Goal: Task Accomplishment & Management: Manage account settings

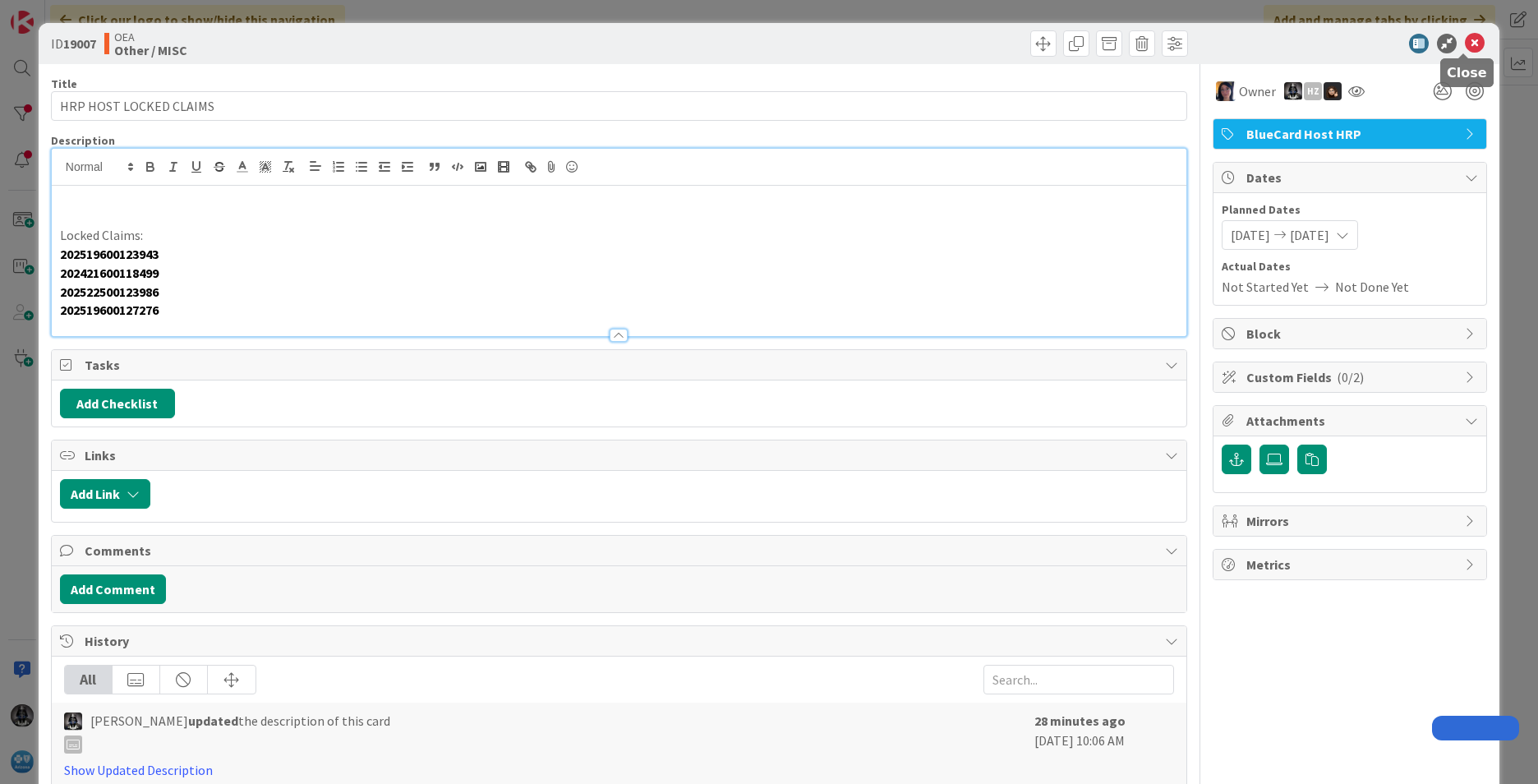
click at [1465, 40] on icon at bounding box center [1475, 44] width 20 height 20
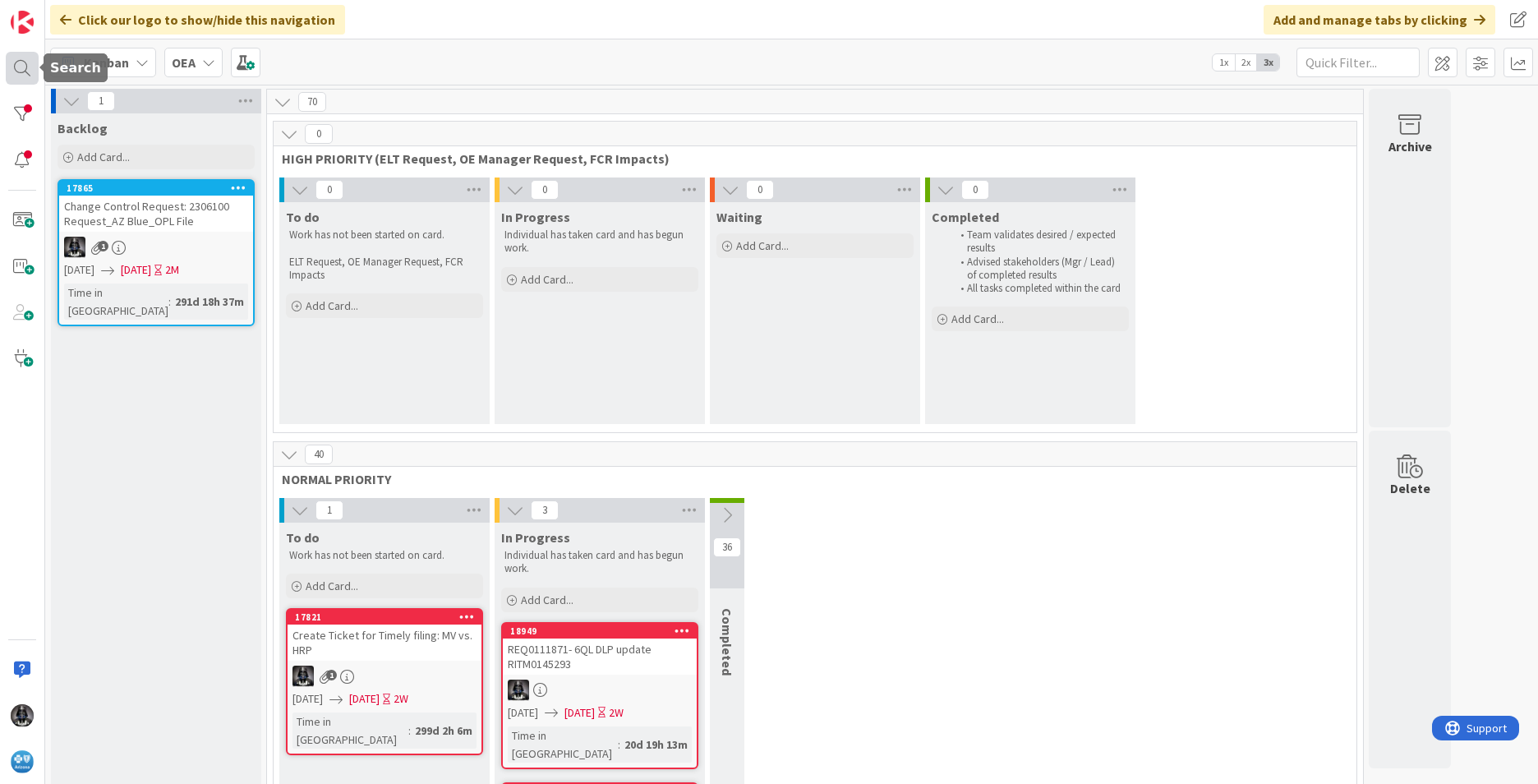
click at [15, 62] on div at bounding box center [22, 68] width 33 height 33
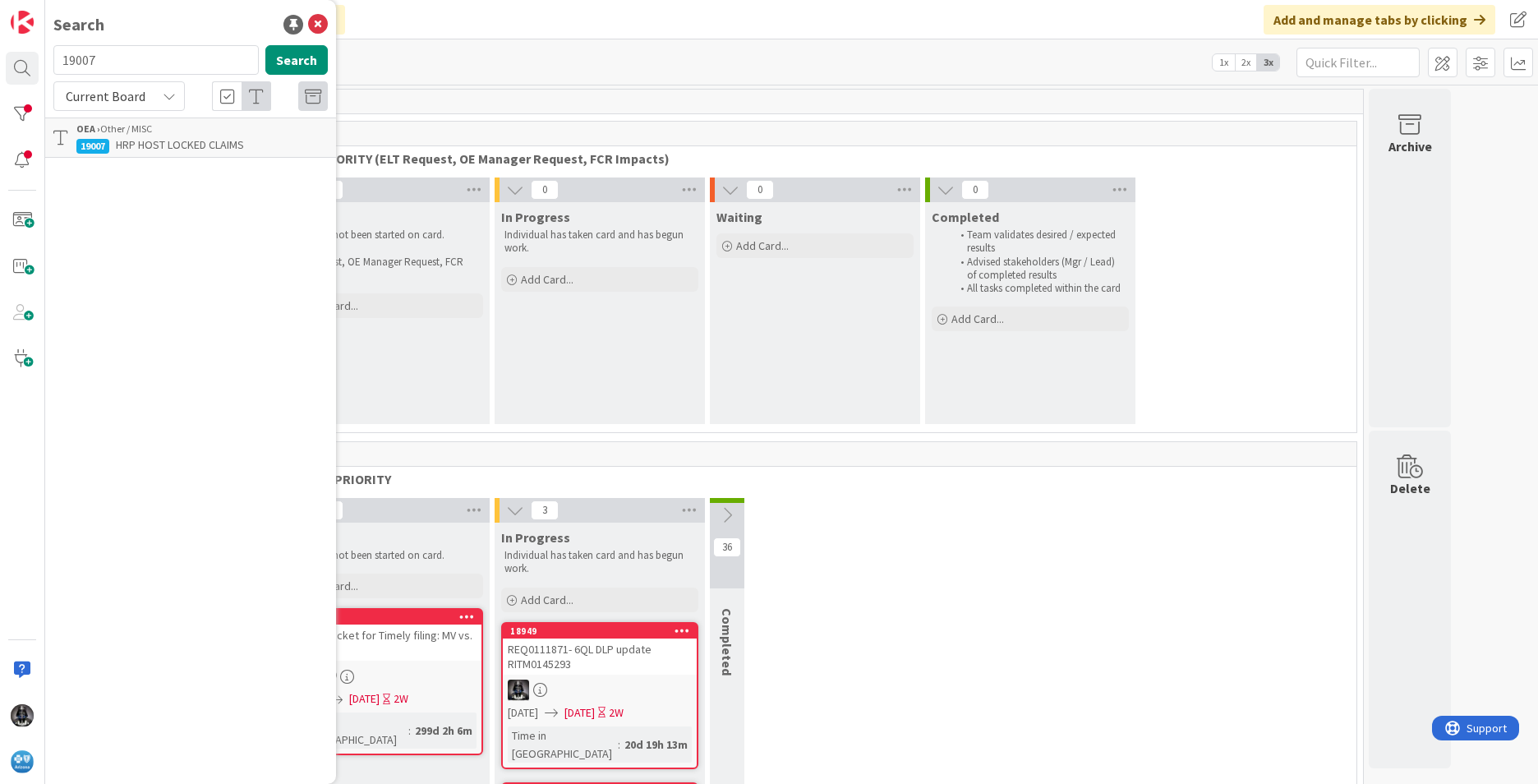
click at [118, 60] on input "19007" at bounding box center [156, 60] width 205 height 29
type input "1"
type input "UR0012066"
click at [160, 159] on span "UR0010861 ur0022448 DMD005880 Use of Split Line Functionality with CXT Edits on…" at bounding box center [202, 162] width 252 height 49
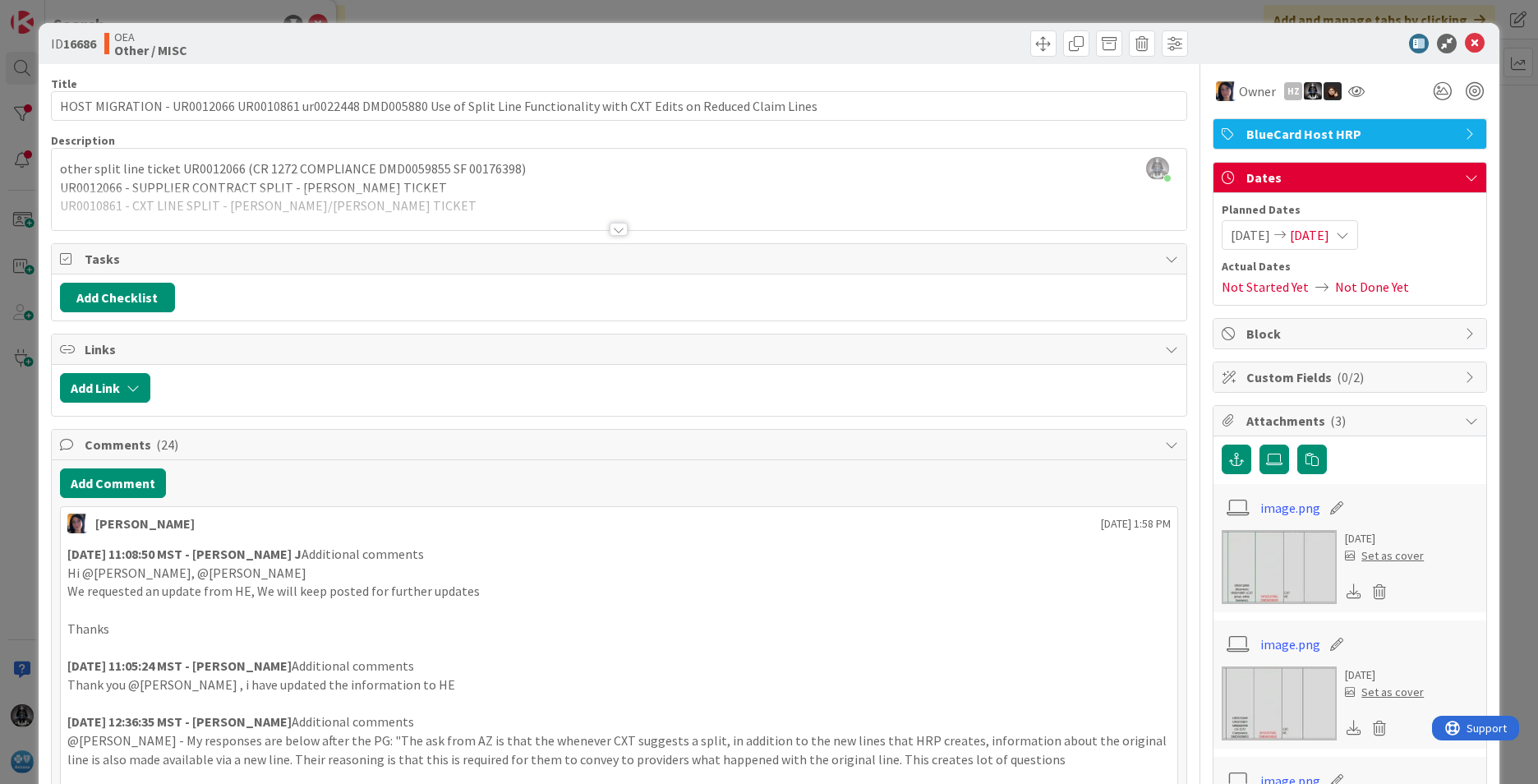
click at [610, 227] on div at bounding box center [619, 229] width 18 height 13
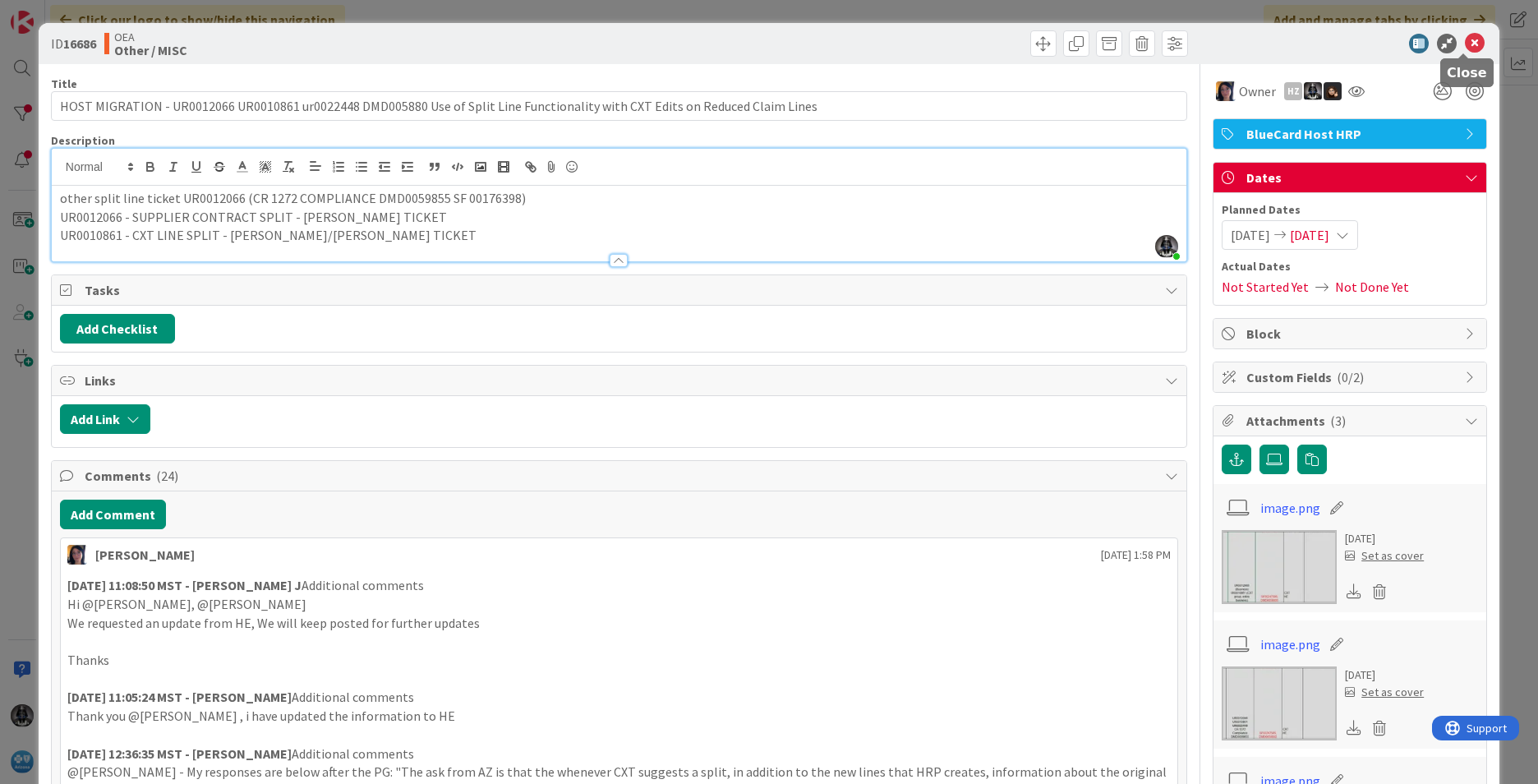
click at [1465, 40] on icon at bounding box center [1475, 44] width 20 height 20
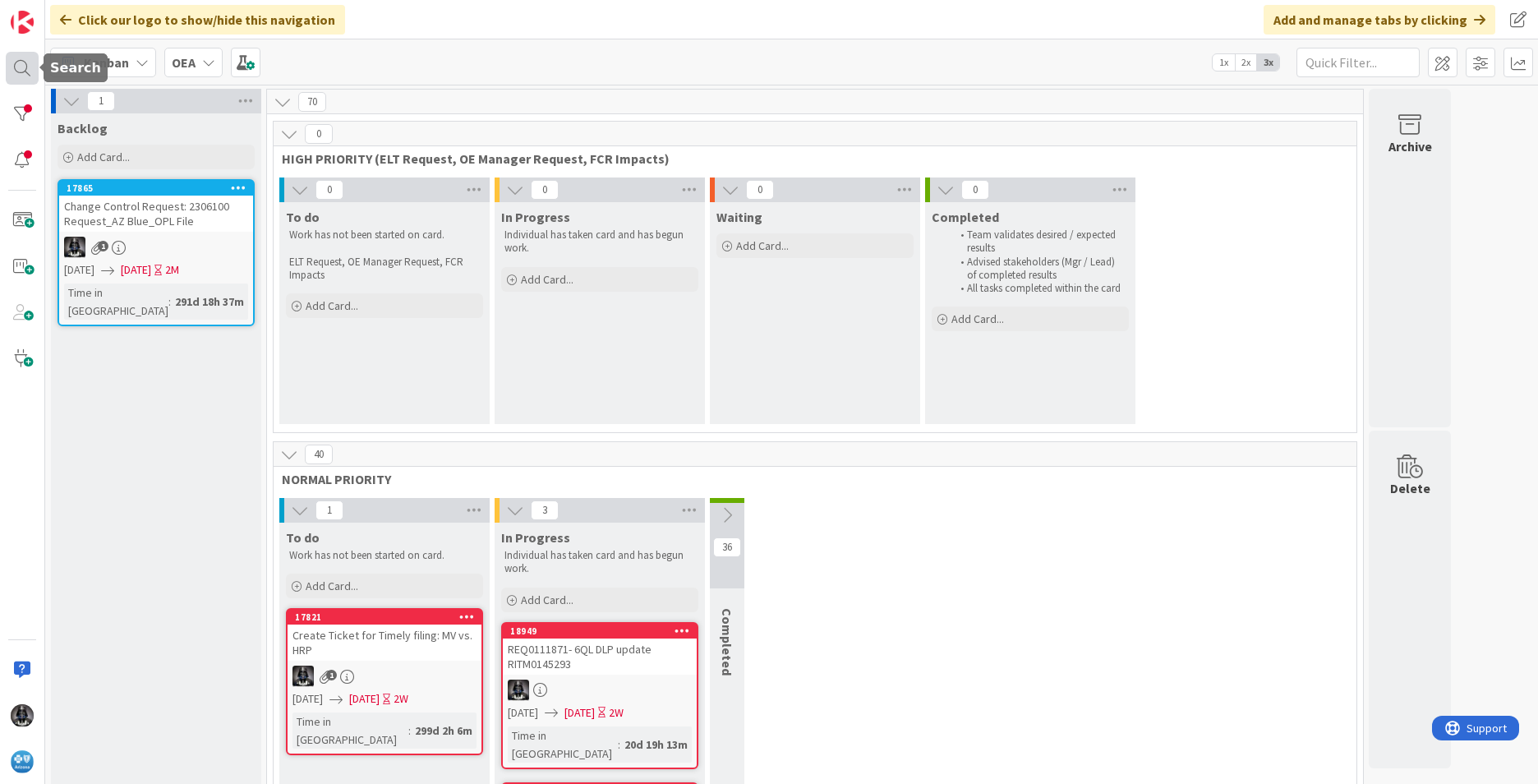
click at [20, 67] on div at bounding box center [22, 68] width 33 height 33
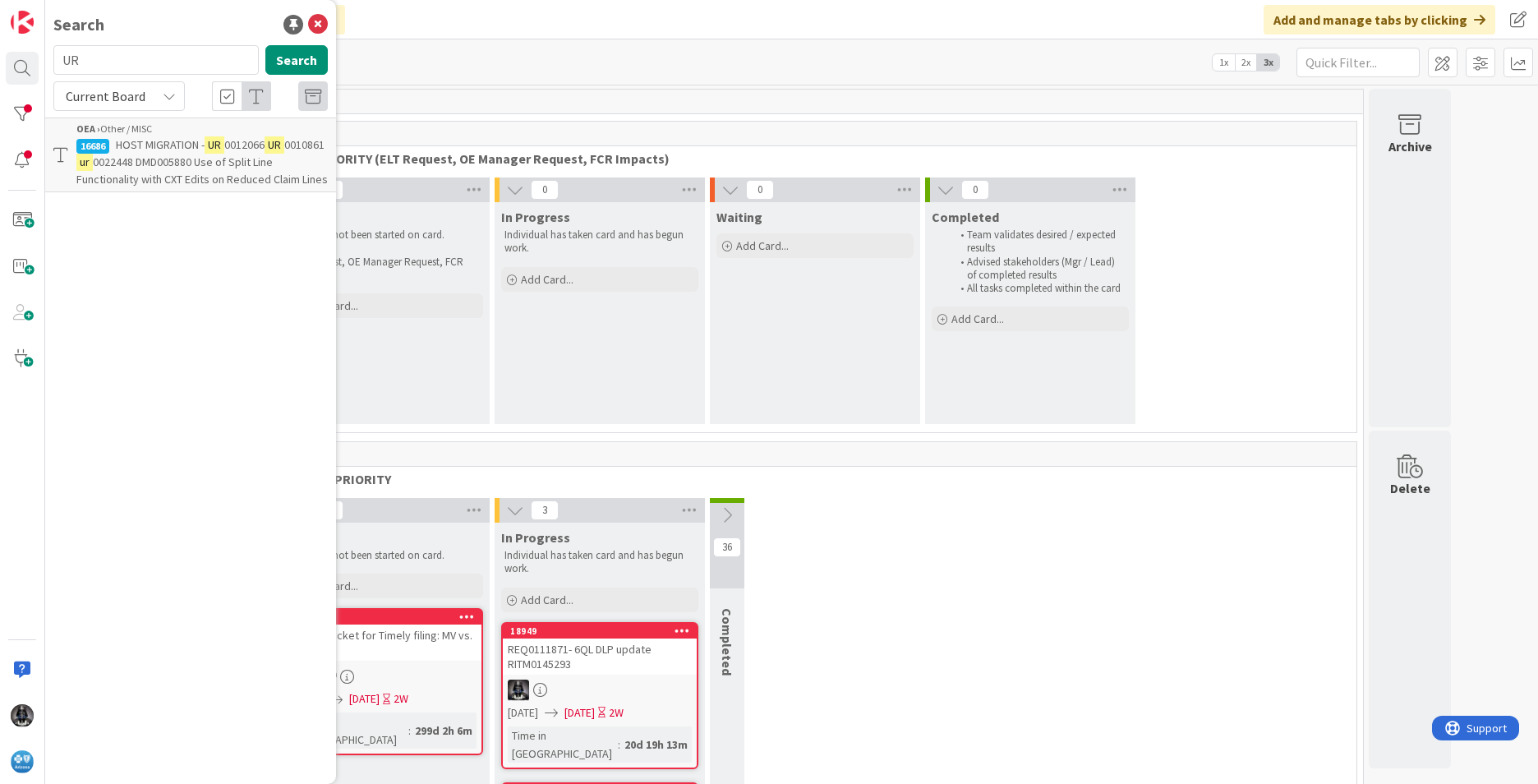
type input "U"
type input "18701"
click at [150, 161] on span "UR0109999-ADJUSTREQ on 530202513413276 responded to in B2 but will not close" at bounding box center [195, 162] width 238 height 49
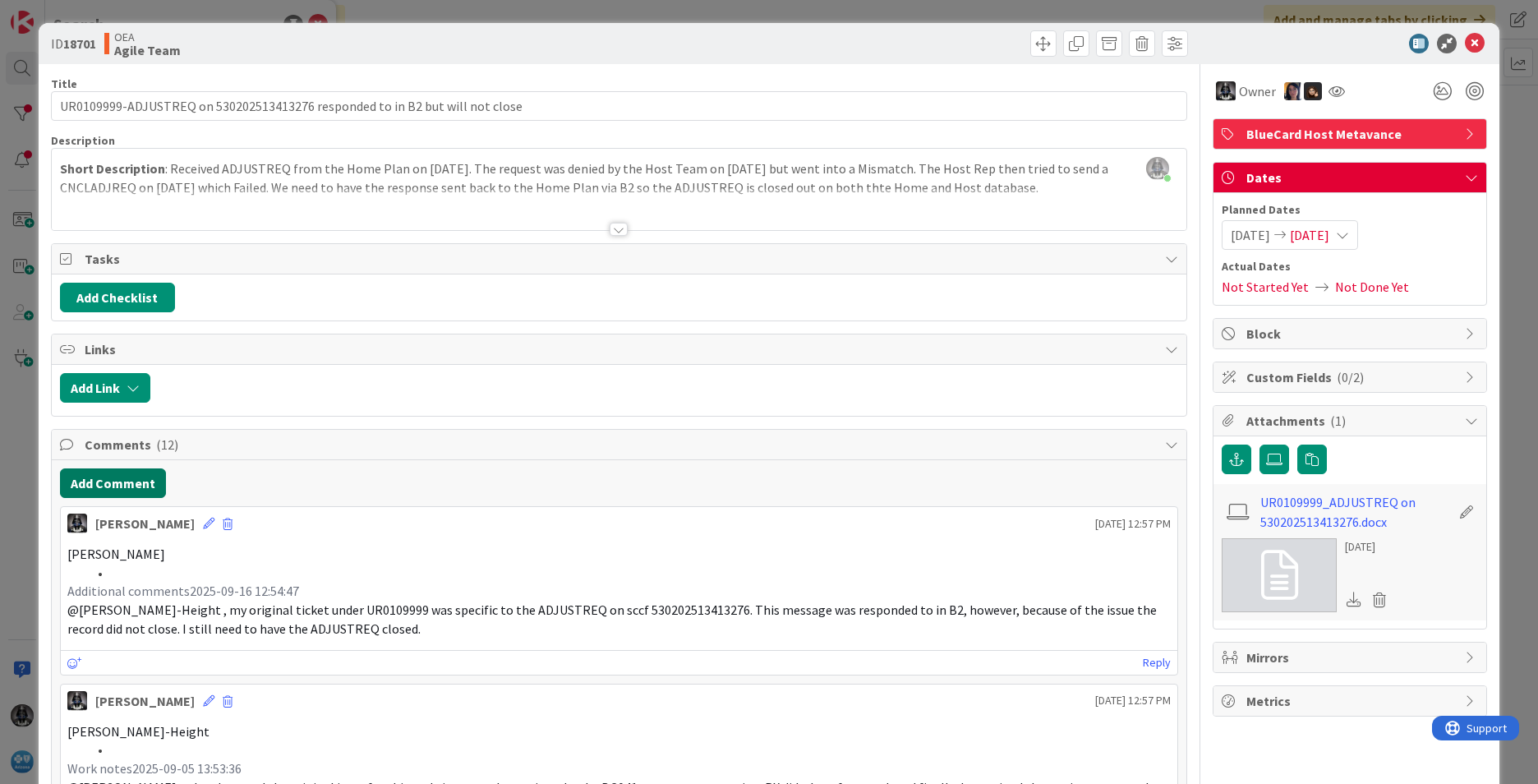
click at [108, 482] on button "Add Comment" at bounding box center [113, 483] width 106 height 29
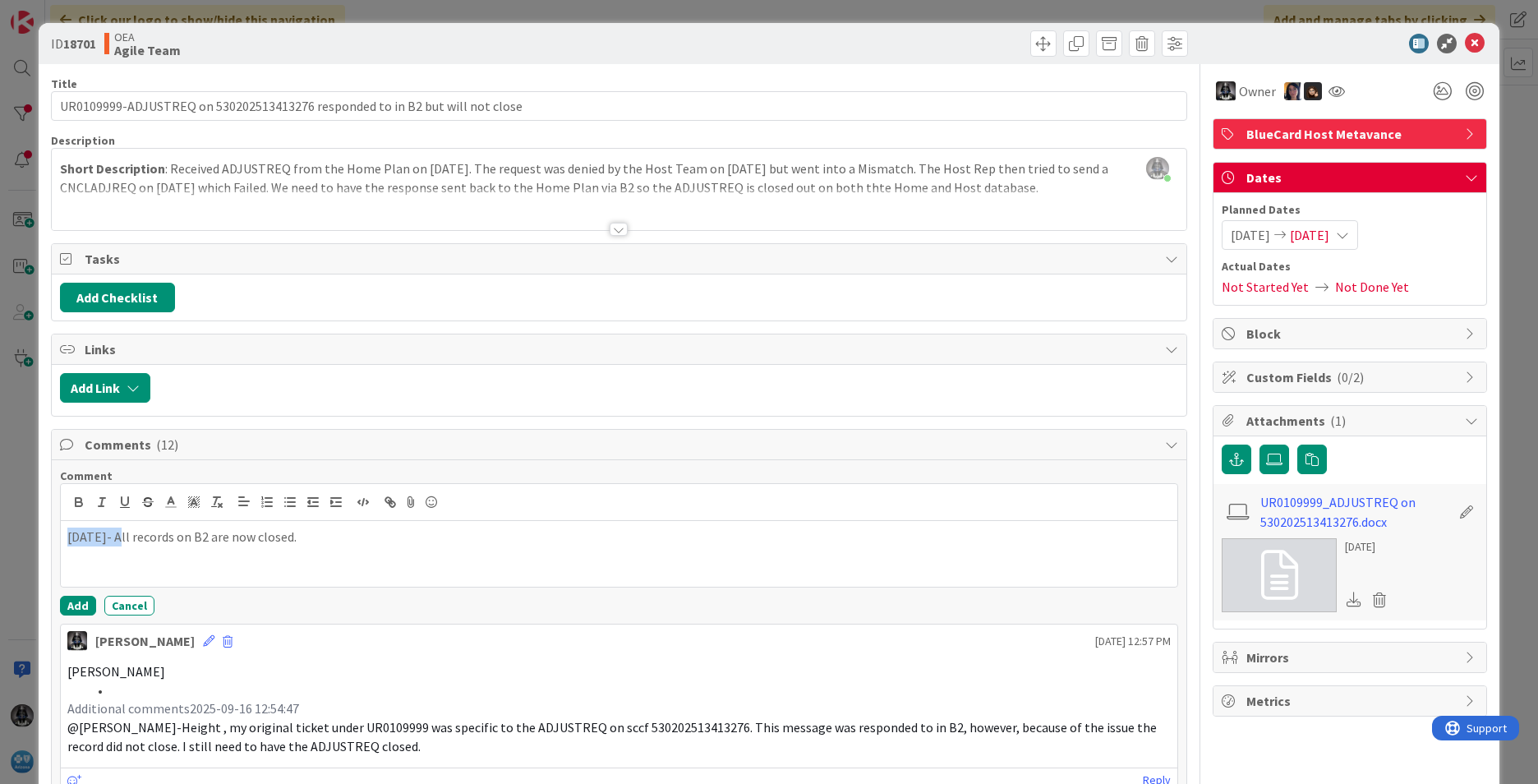
drag, startPoint x: 119, startPoint y: 536, endPoint x: 44, endPoint y: 540, distance: 75.1
click at [77, 504] on icon "button" at bounding box center [78, 502] width 15 height 15
click at [79, 603] on button "Add" at bounding box center [78, 606] width 36 height 20
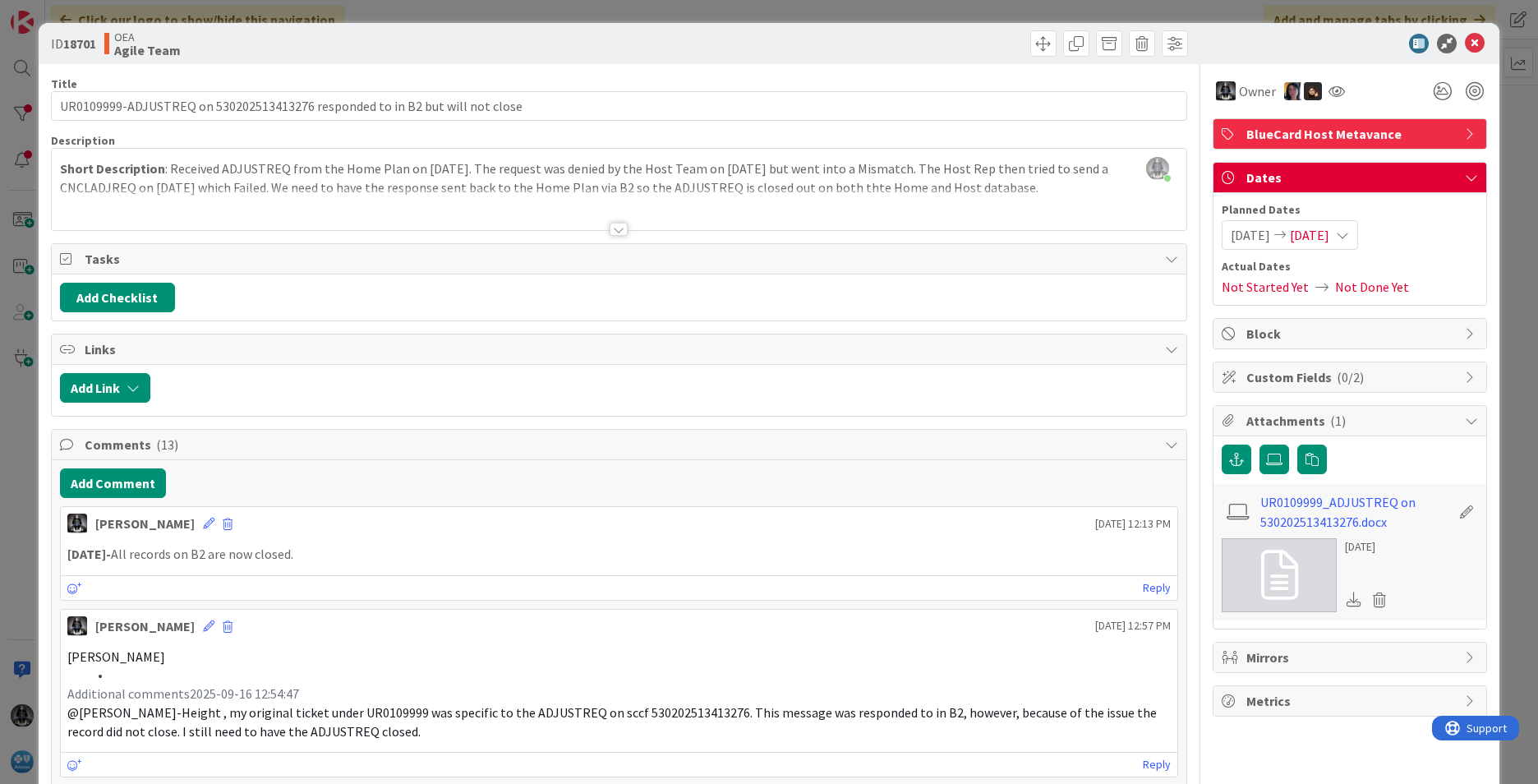
click at [1324, 236] on span "[DATE]" at bounding box center [1309, 235] width 39 height 20
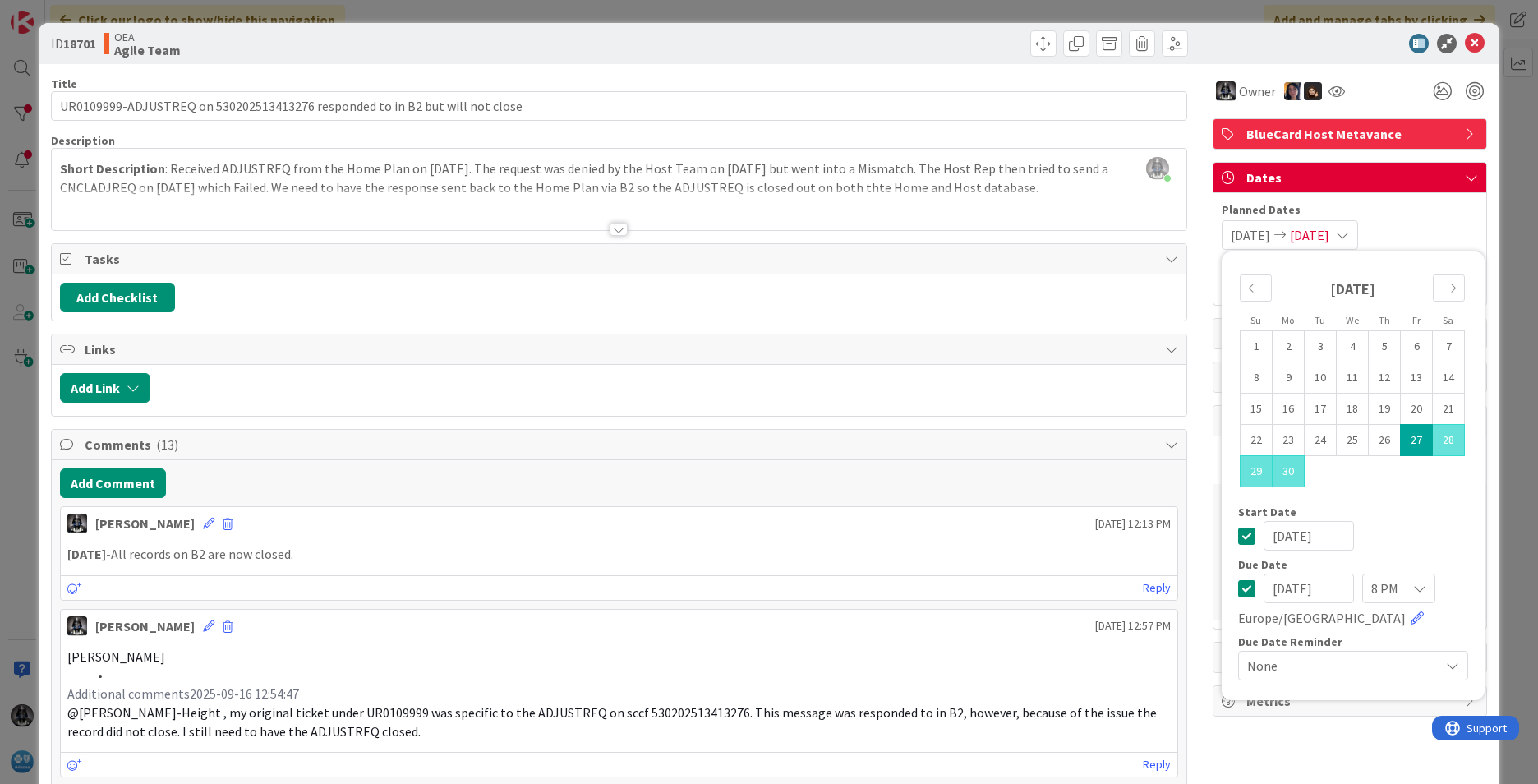
drag, startPoint x: 1331, startPoint y: 587, endPoint x: 1163, endPoint y: 578, distance: 168.2
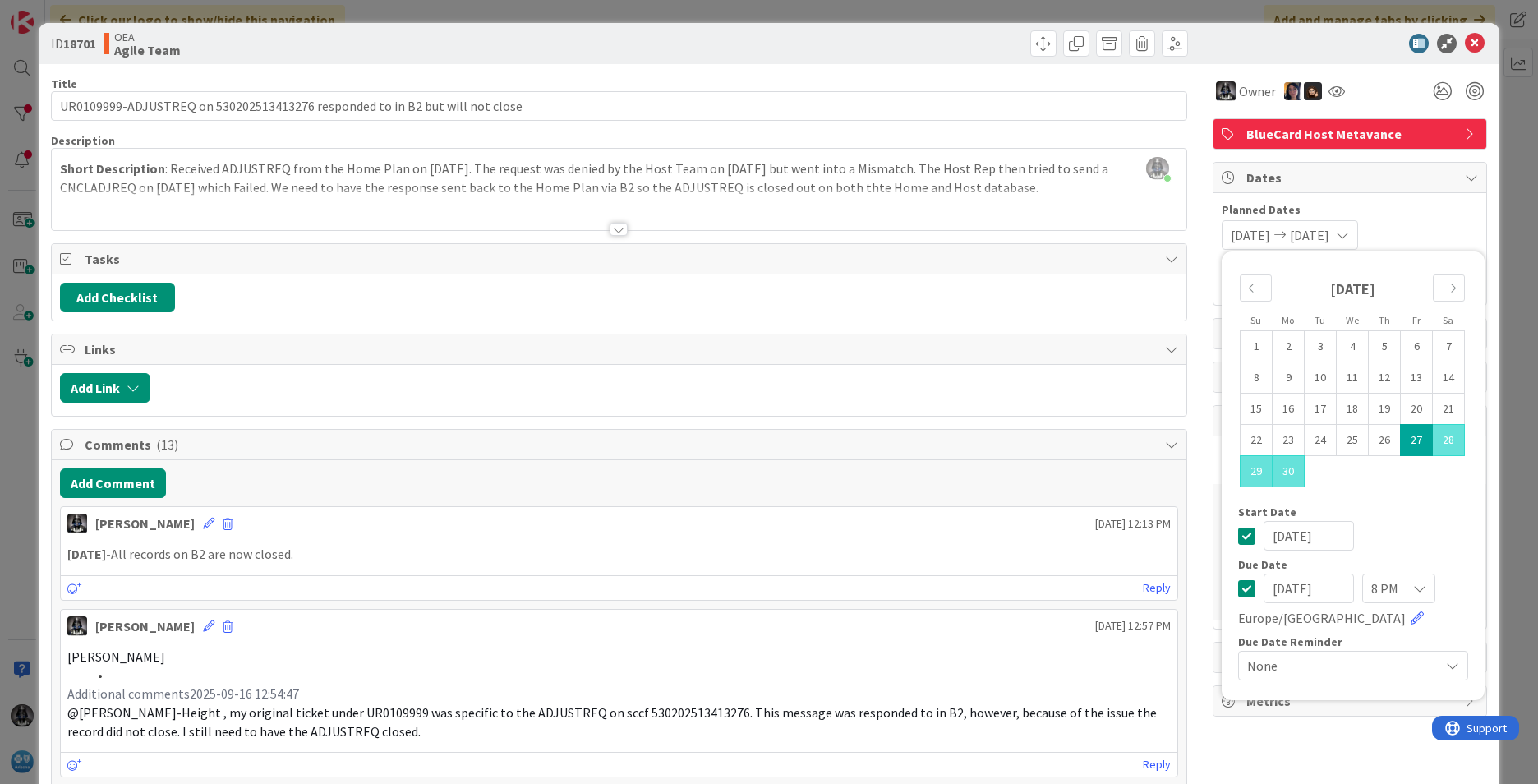
type input "[DATE]"
click at [906, 552] on p "[DATE]- All records on B2 are now closed." at bounding box center [619, 554] width 1104 height 19
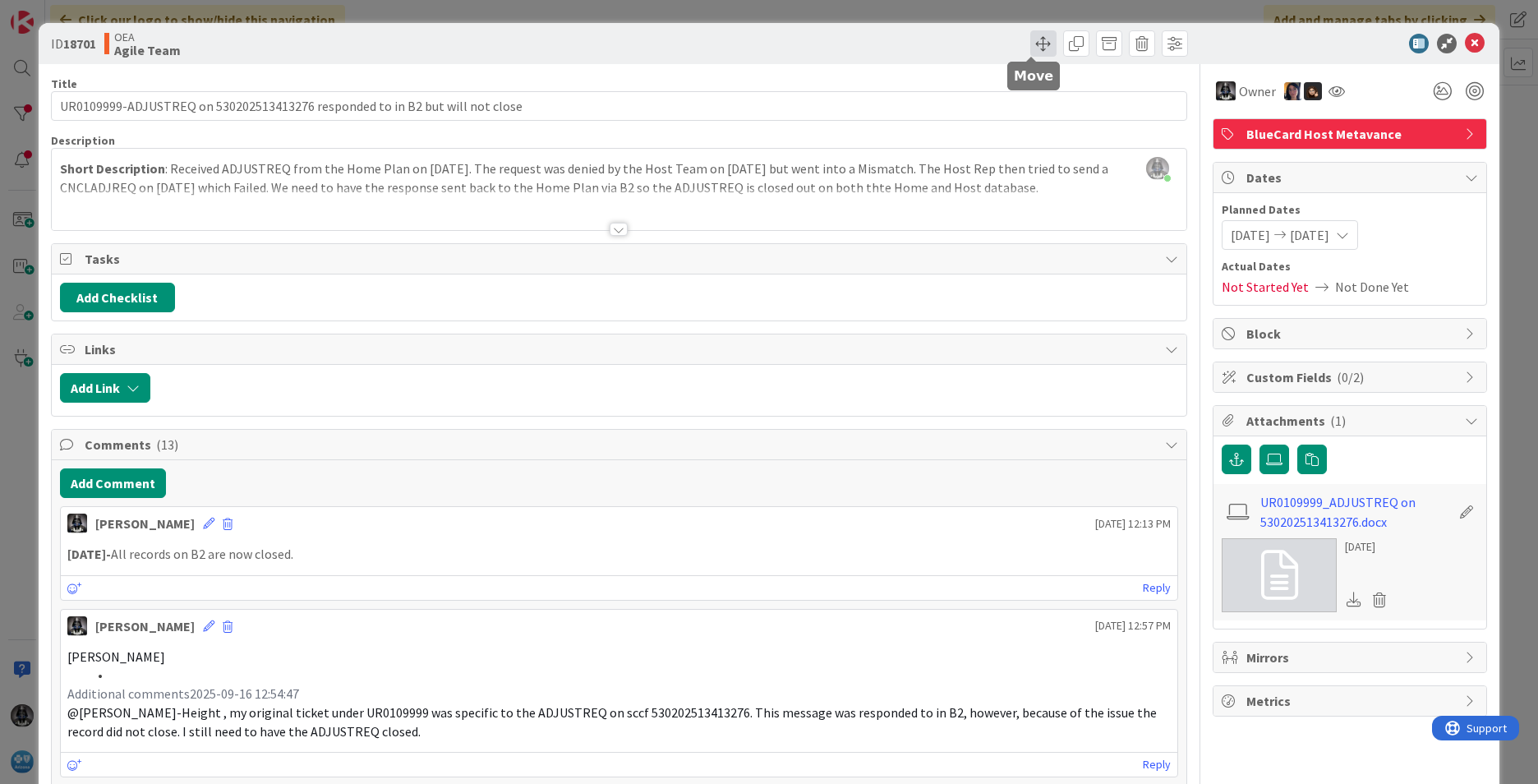
click at [1033, 39] on span at bounding box center [1043, 43] width 26 height 26
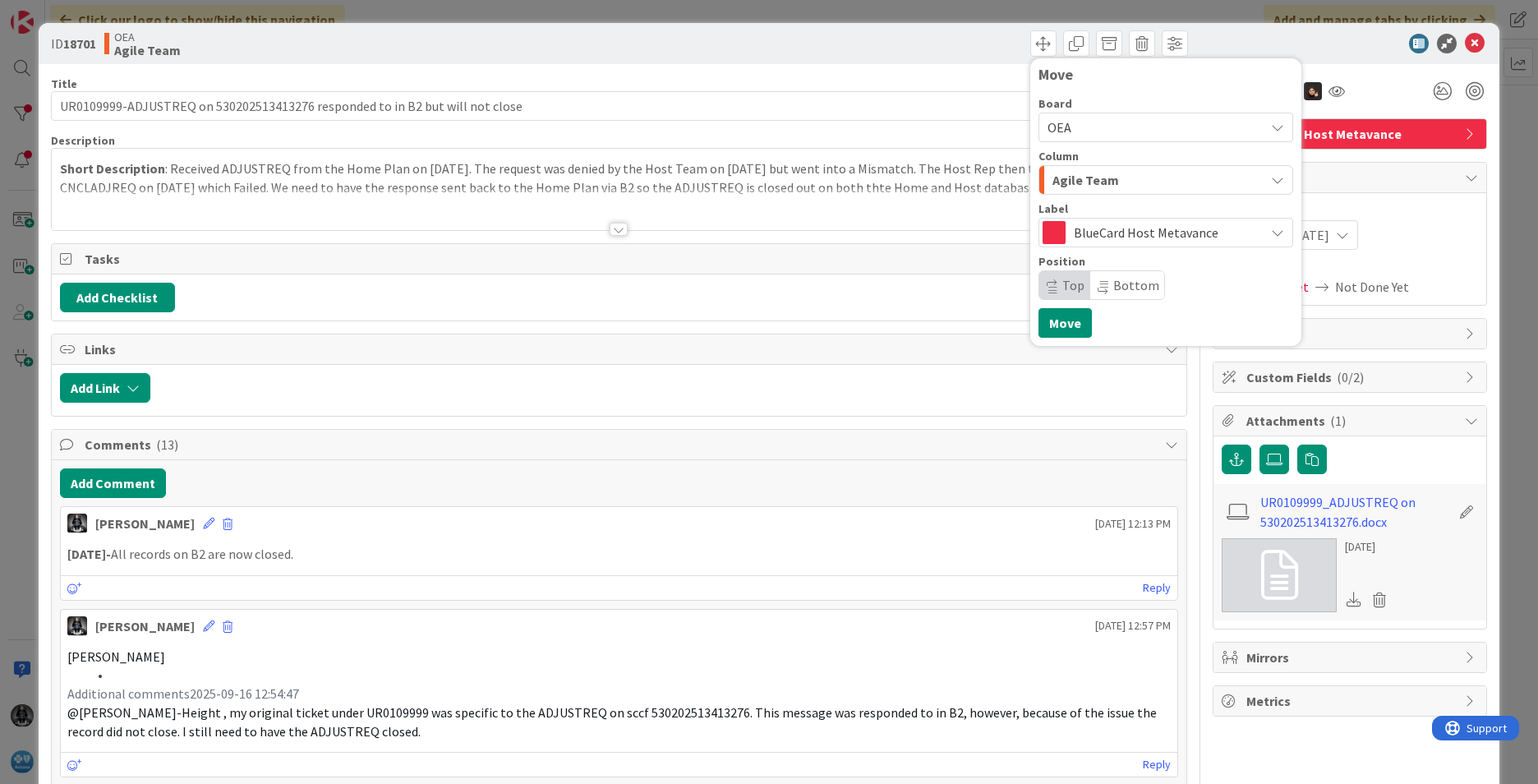
click at [1074, 176] on span "Agile Team" at bounding box center [1086, 180] width 67 height 21
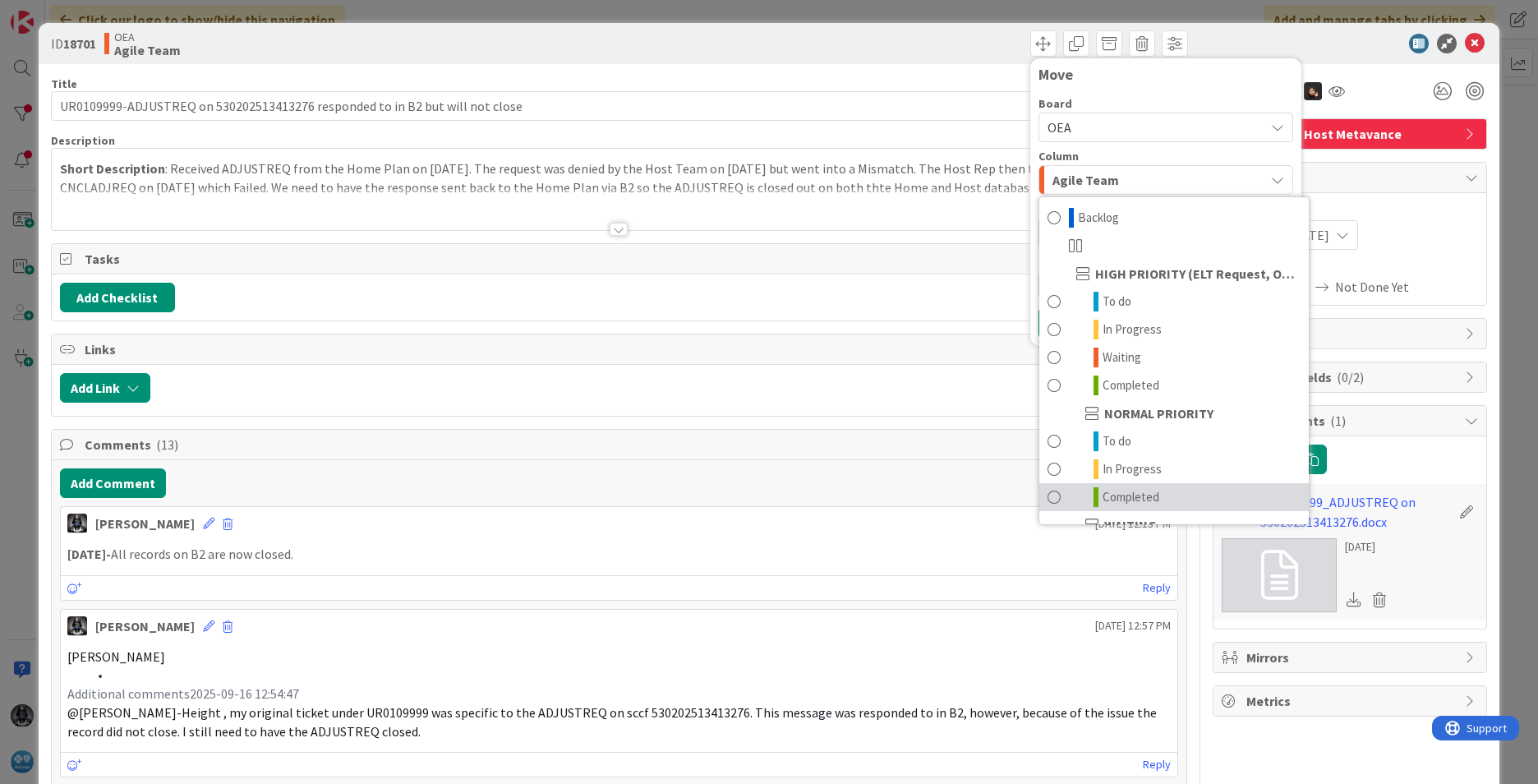
click at [1112, 498] on span "Completed" at bounding box center [1131, 498] width 57 height 20
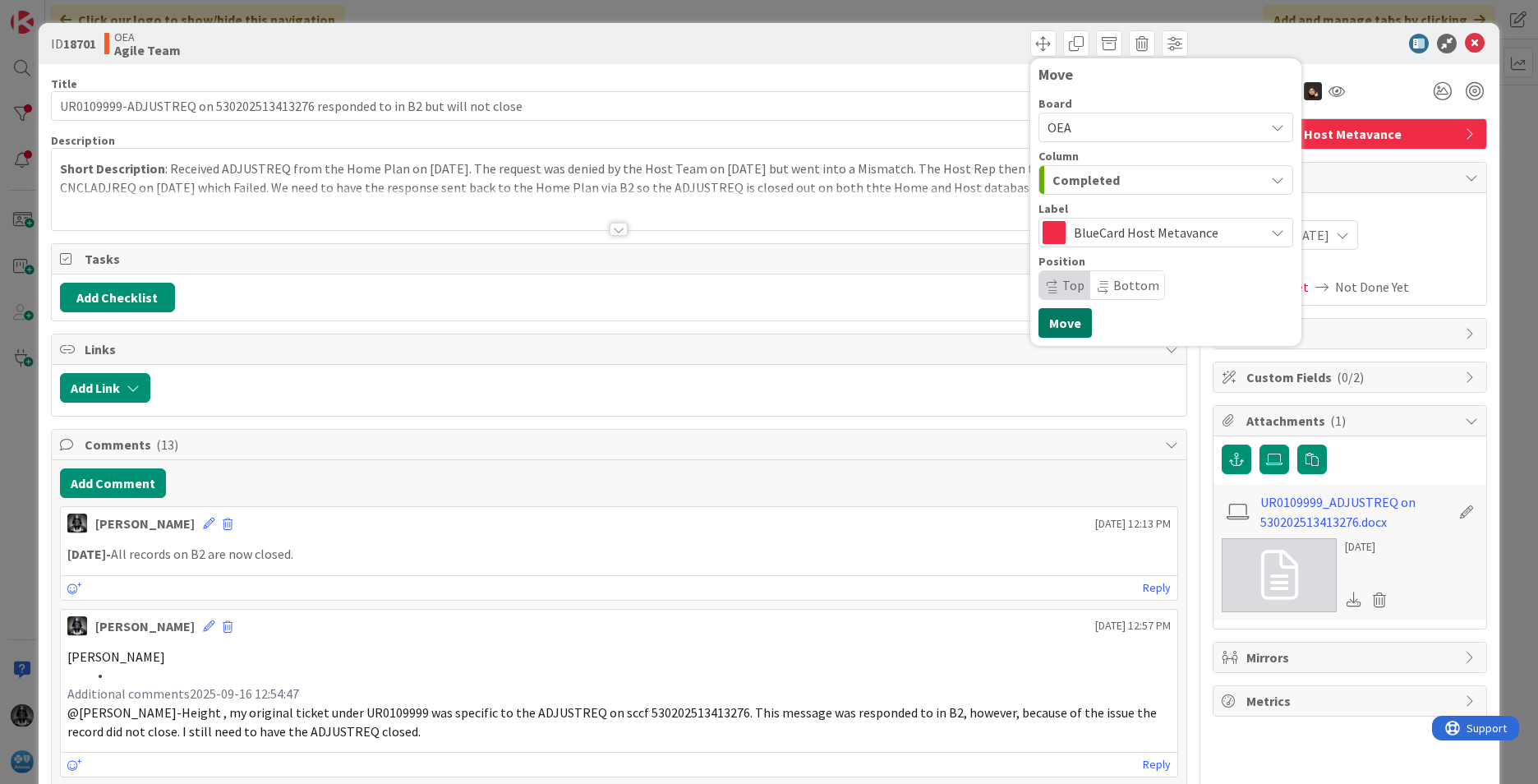
click at [1059, 319] on button "Move" at bounding box center [1065, 323] width 54 height 29
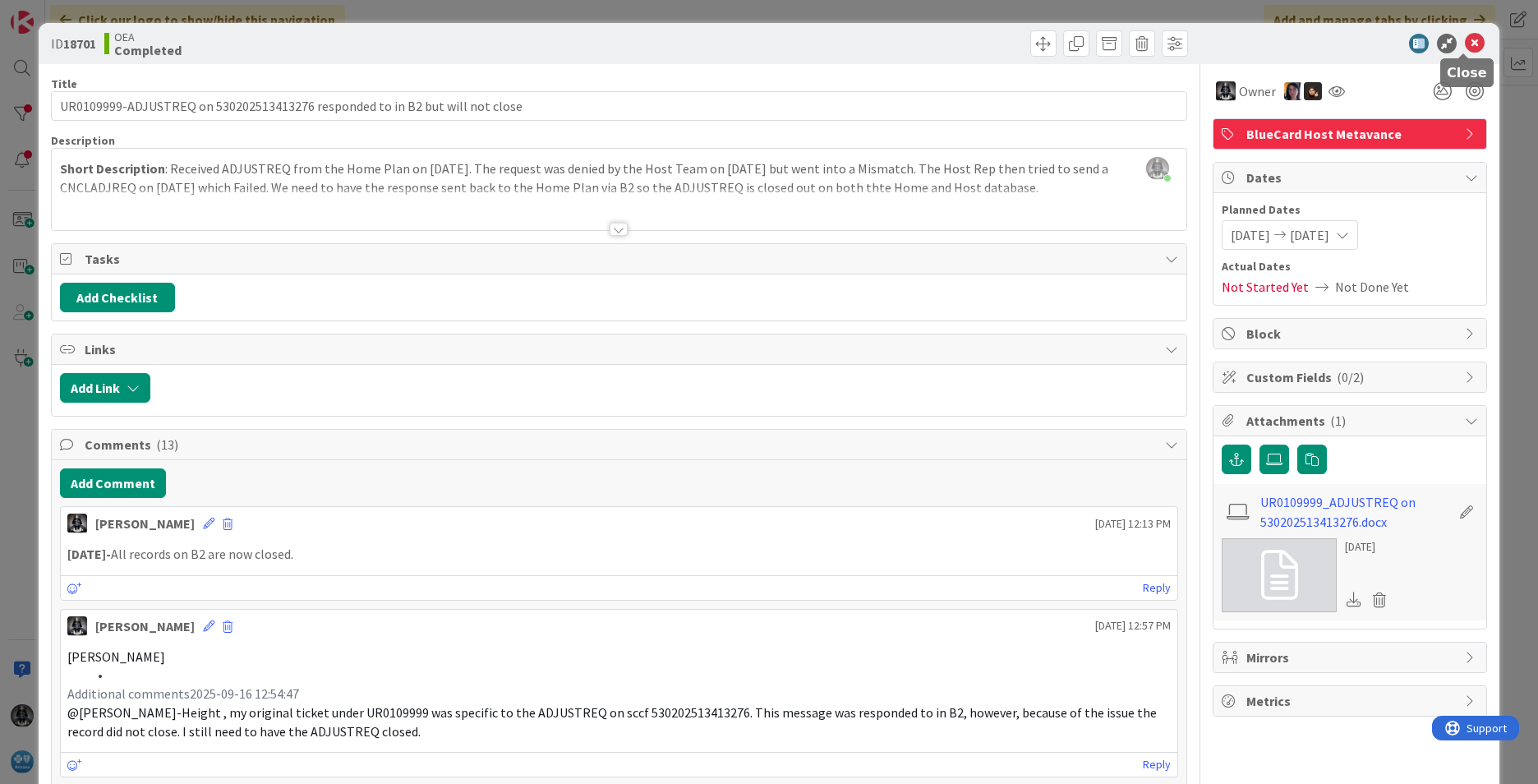
click at [1465, 43] on icon at bounding box center [1475, 44] width 20 height 20
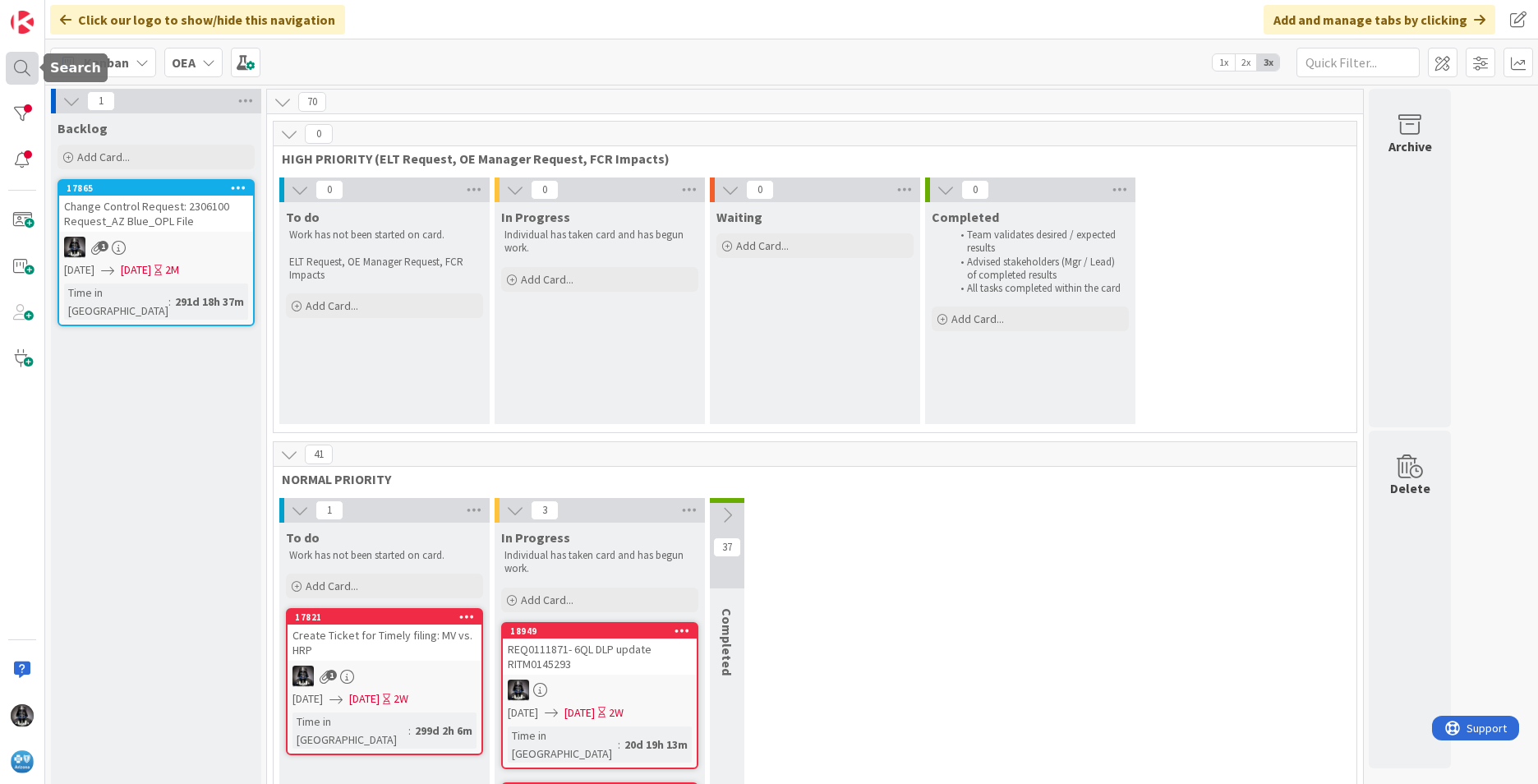
click at [21, 59] on div at bounding box center [22, 68] width 33 height 33
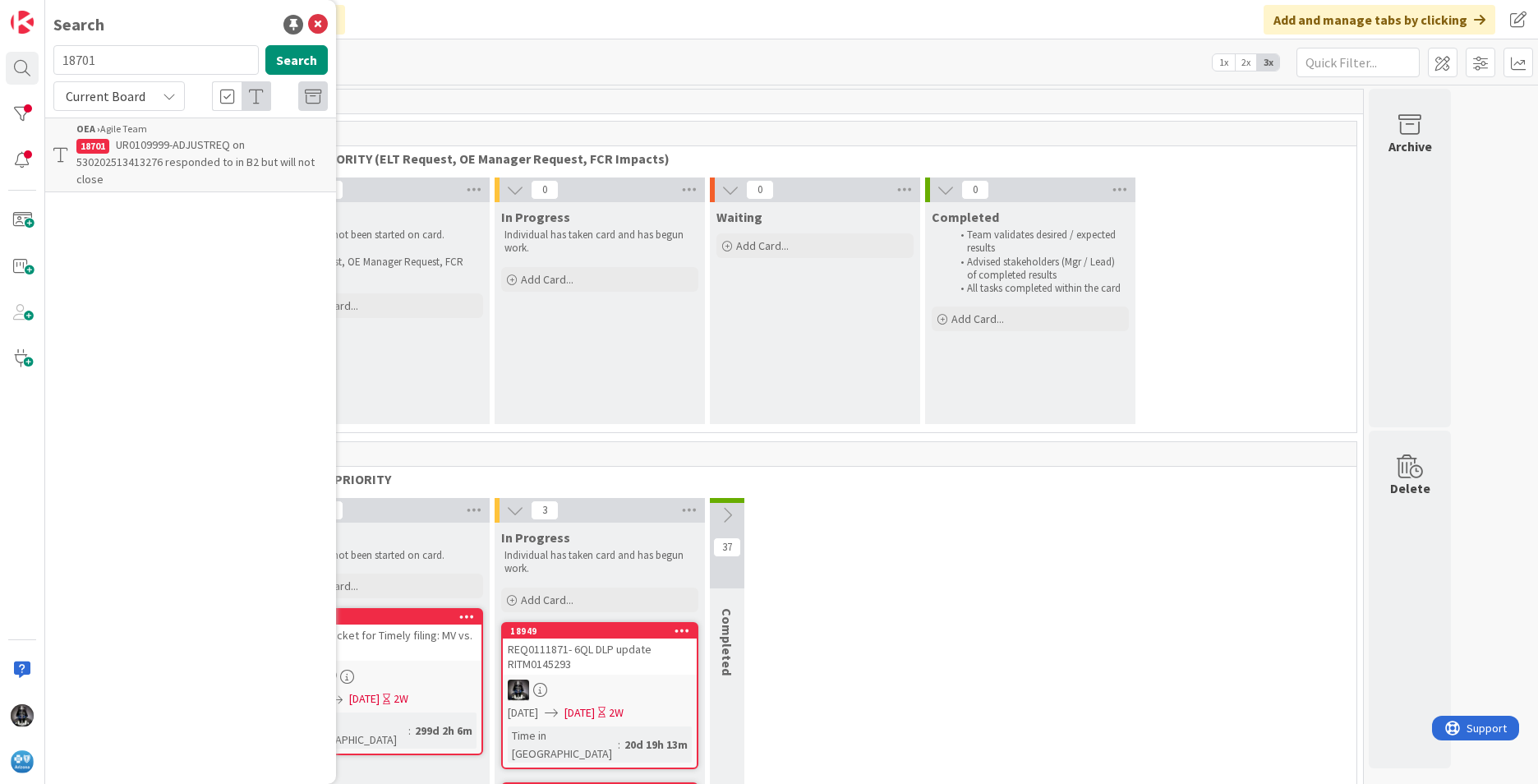
click at [119, 59] on input "18701" at bounding box center [156, 60] width 205 height 29
type input "1"
type input "18748"
click at [175, 150] on span "UR0112249- MV Edit 6QL will not release- 001173280131100 001173312581500" at bounding box center [194, 153] width 236 height 32
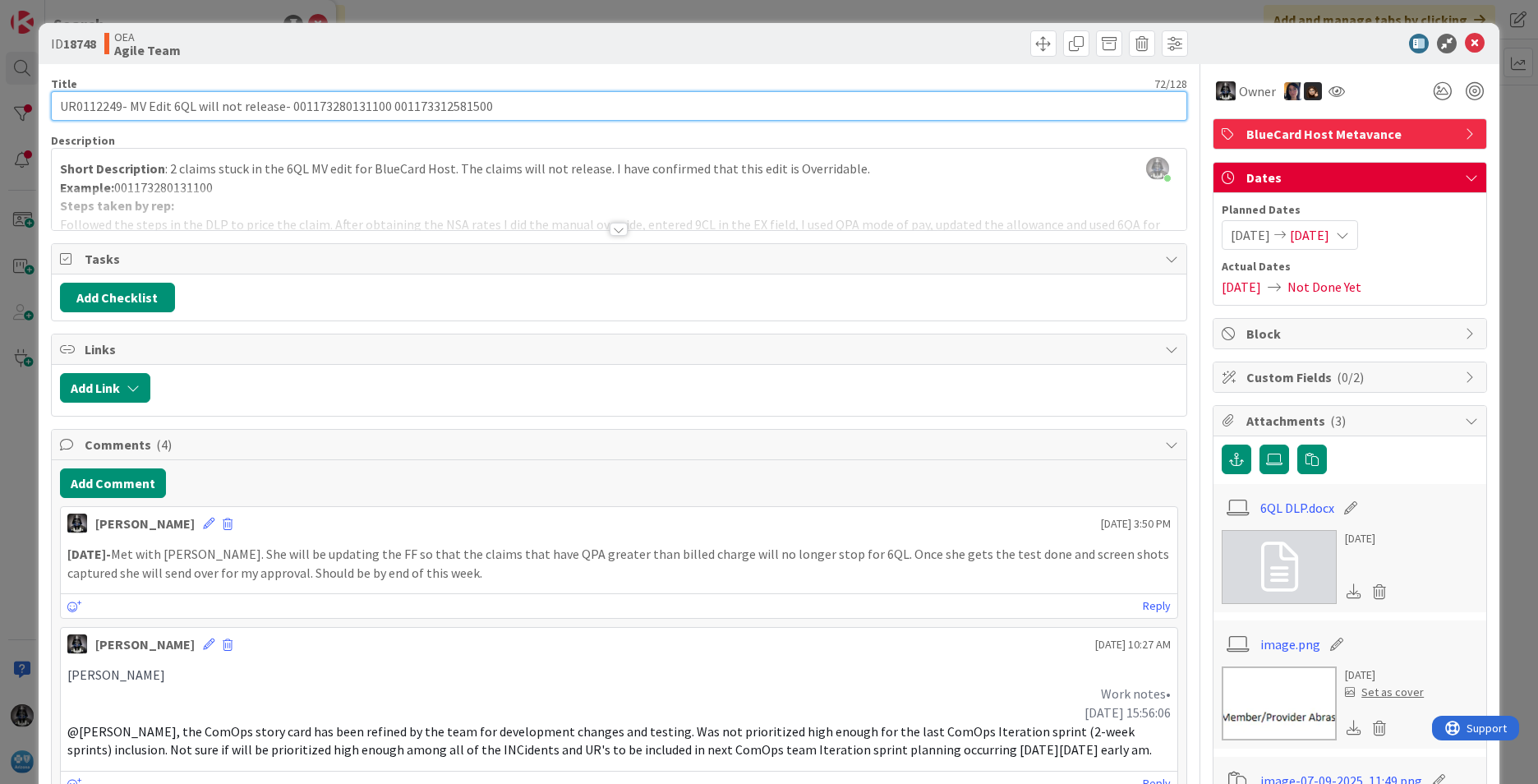
click at [441, 104] on input "UR0112249- MV Edit 6QL will not release- 001173280131100 001173312581500" at bounding box center [619, 106] width 1137 height 29
click at [316, 104] on input "UR0112249- MV Edit 6QL will not release- 001173280131100 001173312581500" at bounding box center [619, 106] width 1137 height 29
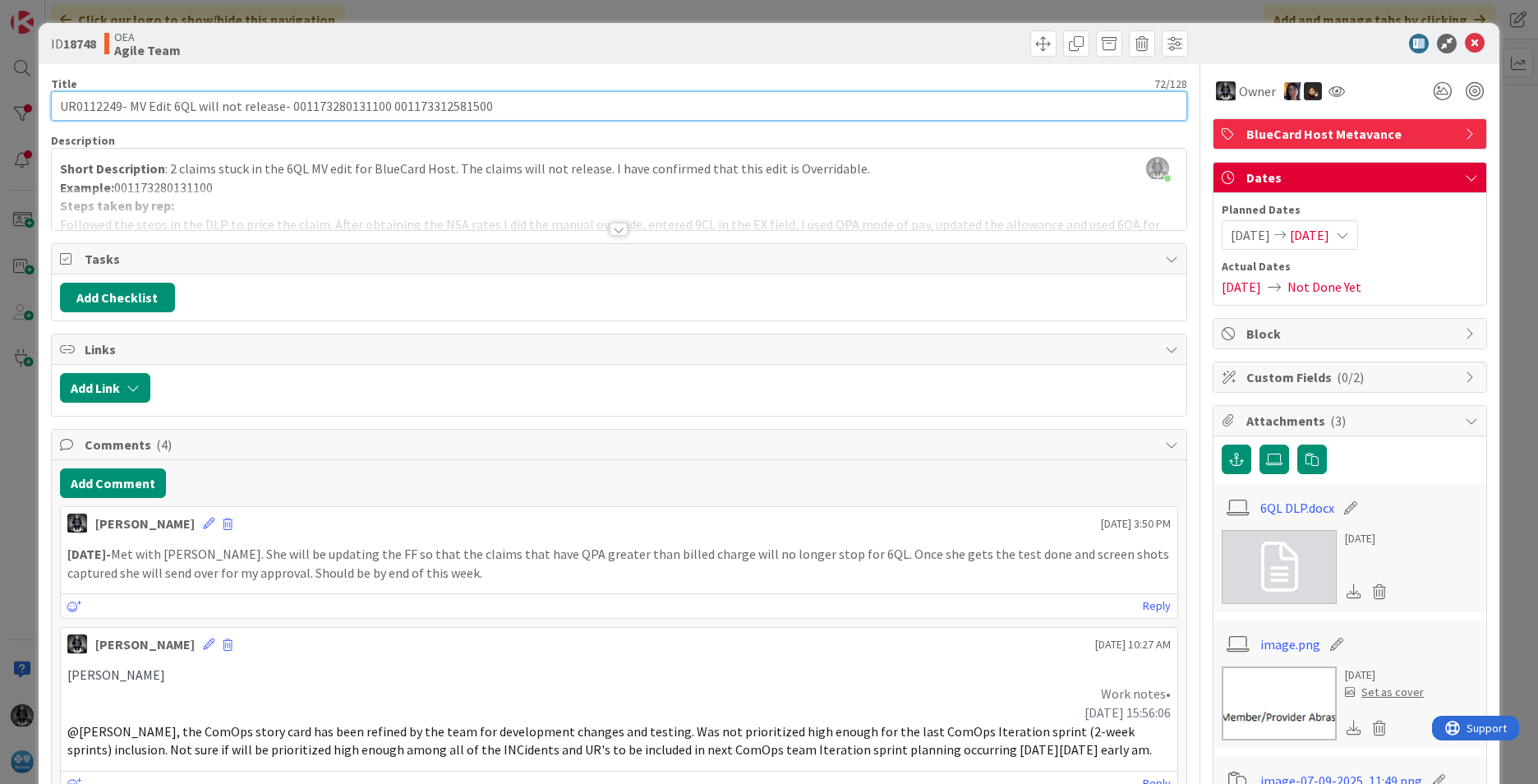
click at [411, 106] on input "UR0112249- MV Edit 6QL will not release- 001173280131100 001173312581500" at bounding box center [619, 106] width 1137 height 29
click at [415, 108] on input "UR0112249- MV Edit 6QL will not release- 001173280131100 001173312581500" at bounding box center [619, 106] width 1137 height 29
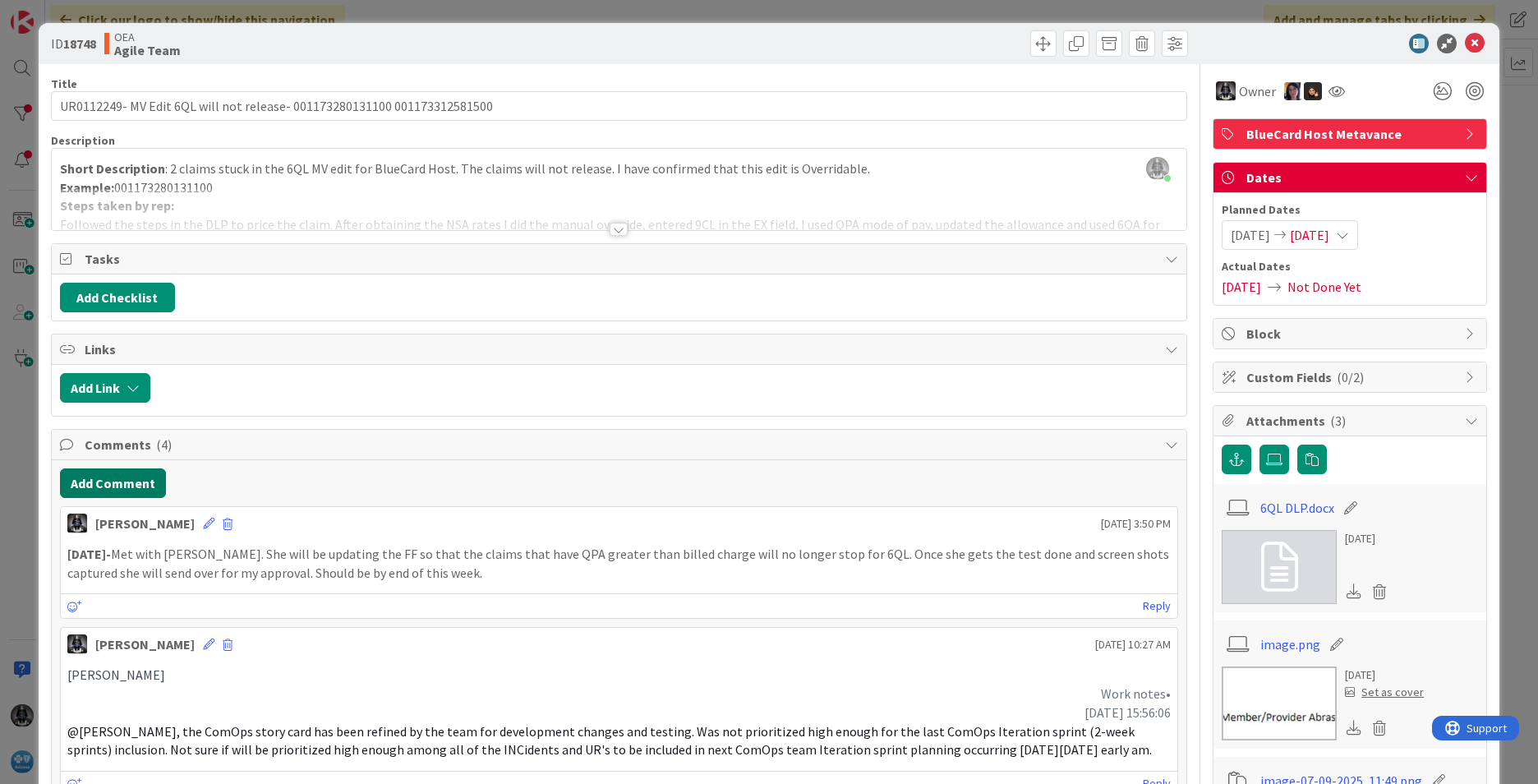
click at [116, 488] on button "Add Comment" at bounding box center [113, 483] width 106 height 29
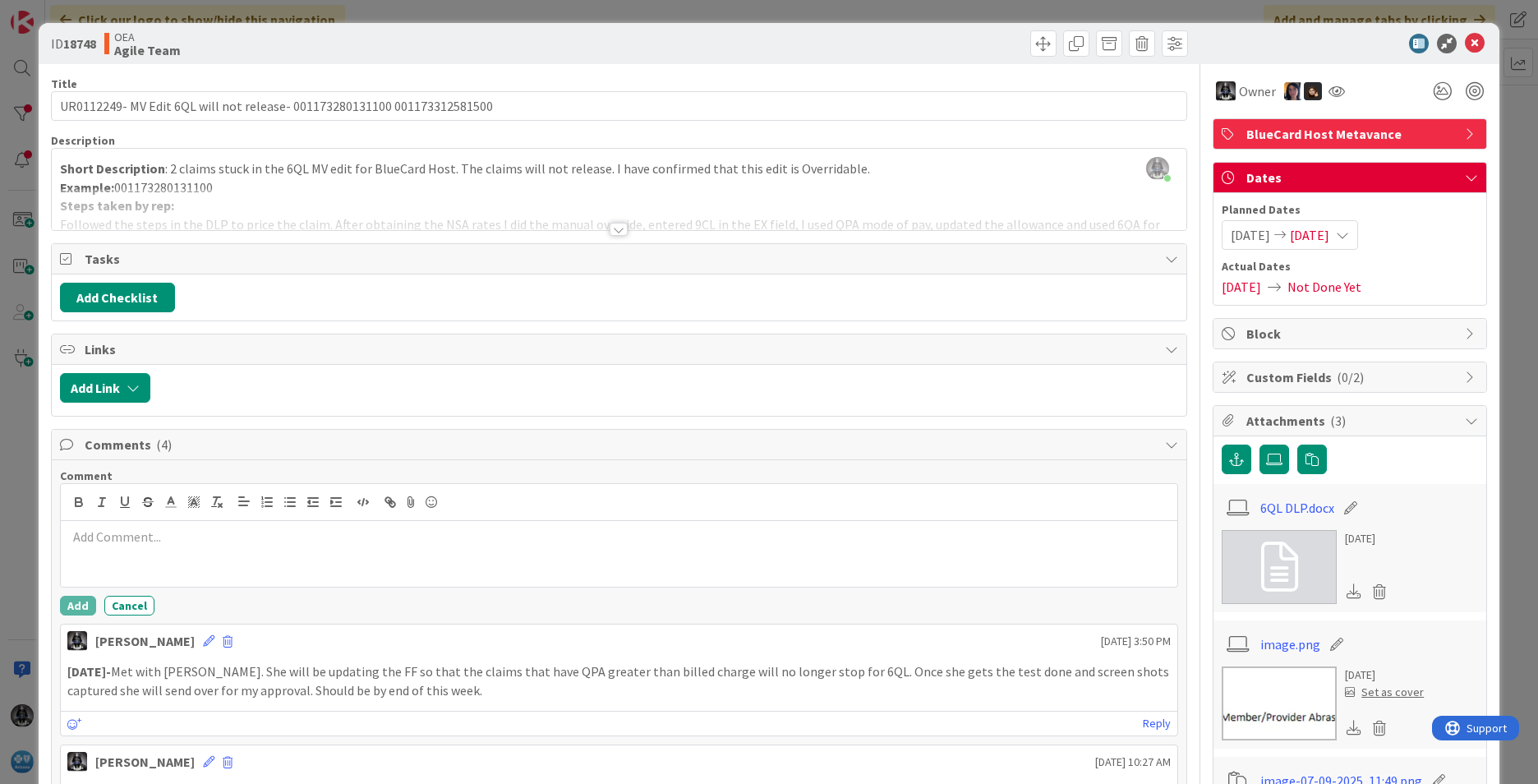
click at [68, 541] on p at bounding box center [619, 537] width 1104 height 19
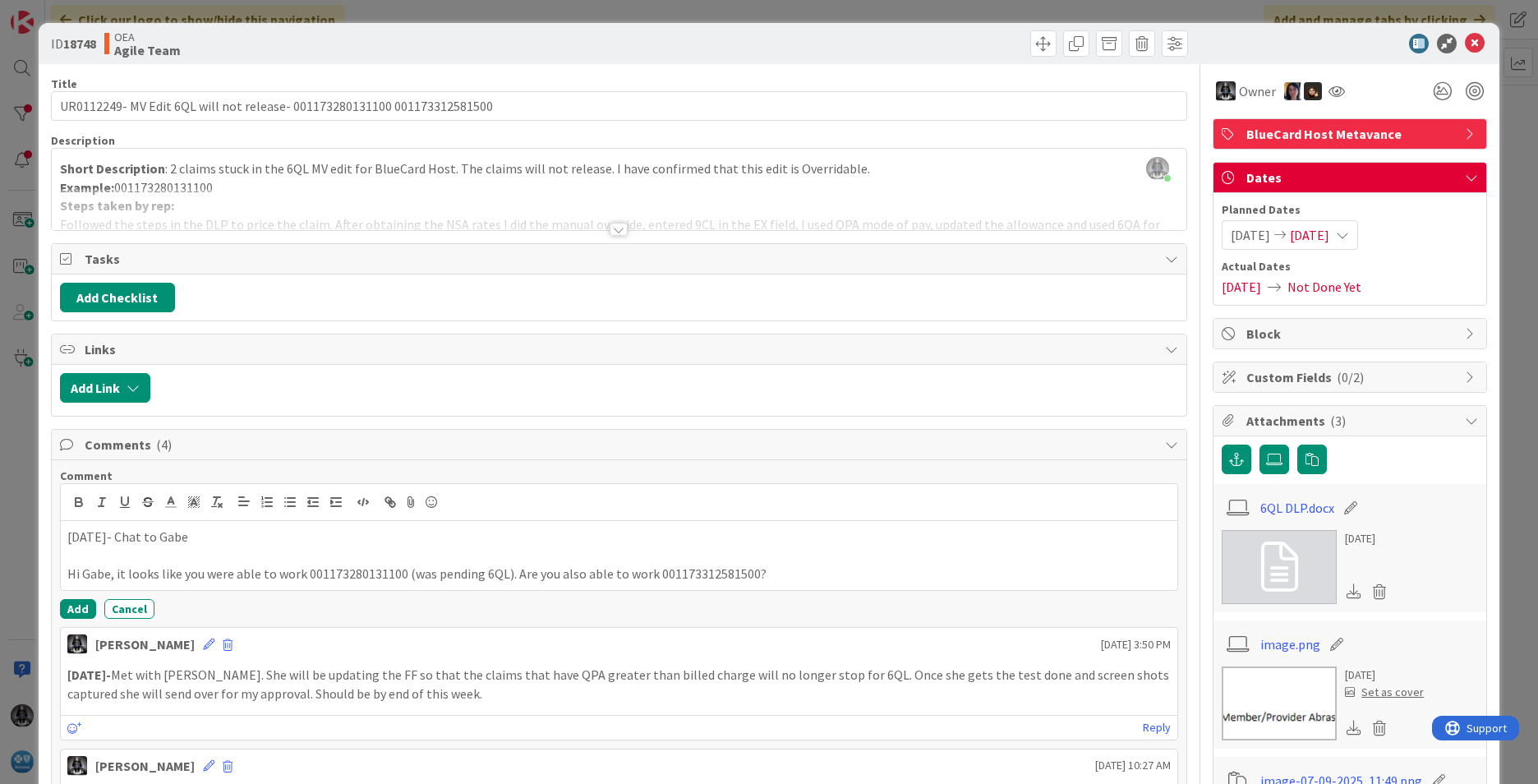
drag, startPoint x: 96, startPoint y: 546, endPoint x: 27, endPoint y: 551, distance: 69.2
click at [27, 551] on div "ID 18748 OEA Agile Team Title 72 / 128 UR0112249- MV Edit 6QL will not release-…" at bounding box center [769, 392] width 1538 height 784
drag, startPoint x: 194, startPoint y: 543, endPoint x: 58, endPoint y: 544, distance: 136.0
drag, startPoint x: 65, startPoint y: 537, endPoint x: 203, endPoint y: 538, distance: 138.0
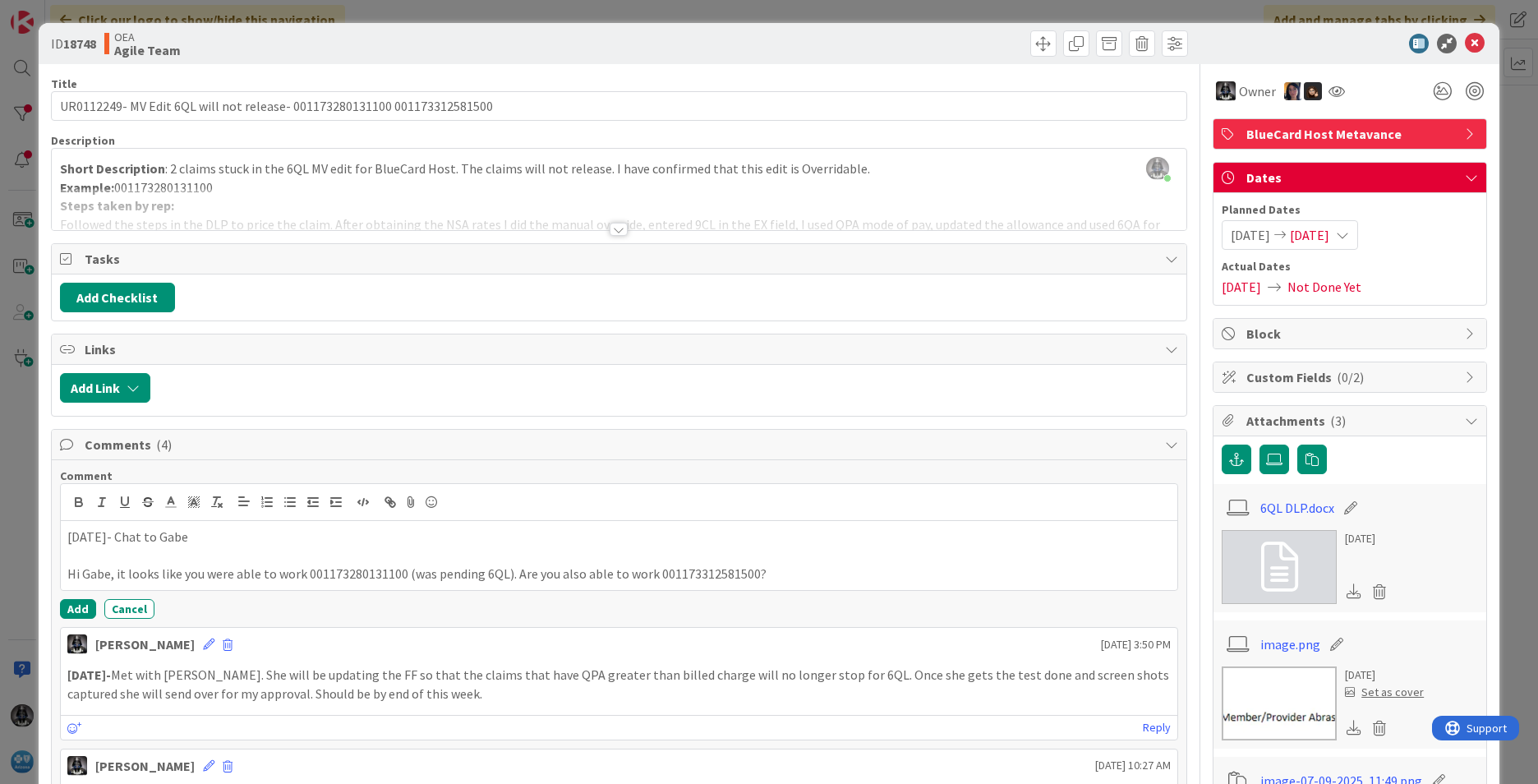
click at [203, 538] on div "[DATE]- Chat to Gabe Hi Gabe, it looks like you were able to work 0011732801311…" at bounding box center [619, 555] width 1117 height 69
click at [78, 496] on icon "button" at bounding box center [78, 502] width 15 height 15
click at [84, 608] on button "Add" at bounding box center [78, 609] width 36 height 20
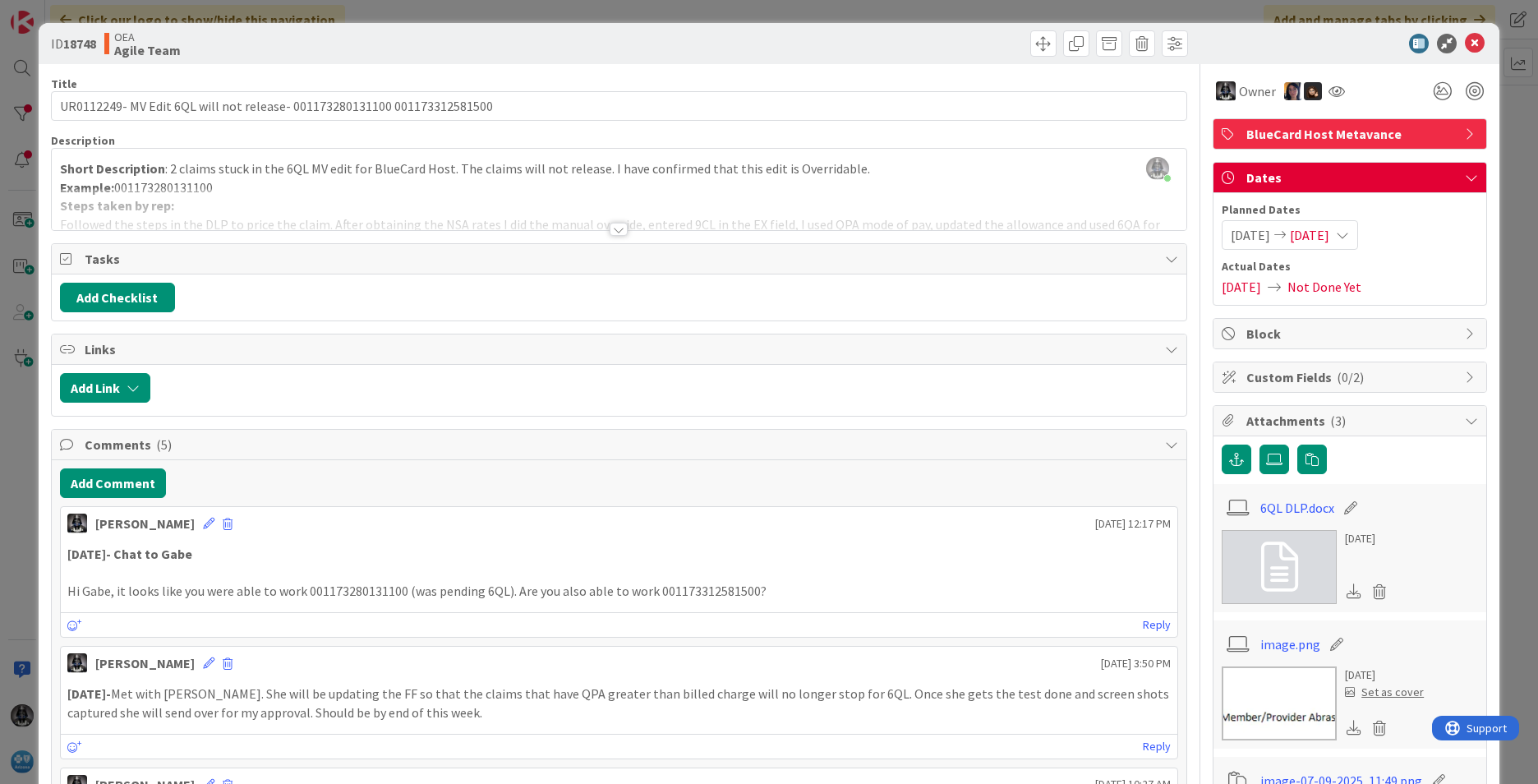
click at [1329, 233] on span "[DATE]" at bounding box center [1309, 235] width 39 height 20
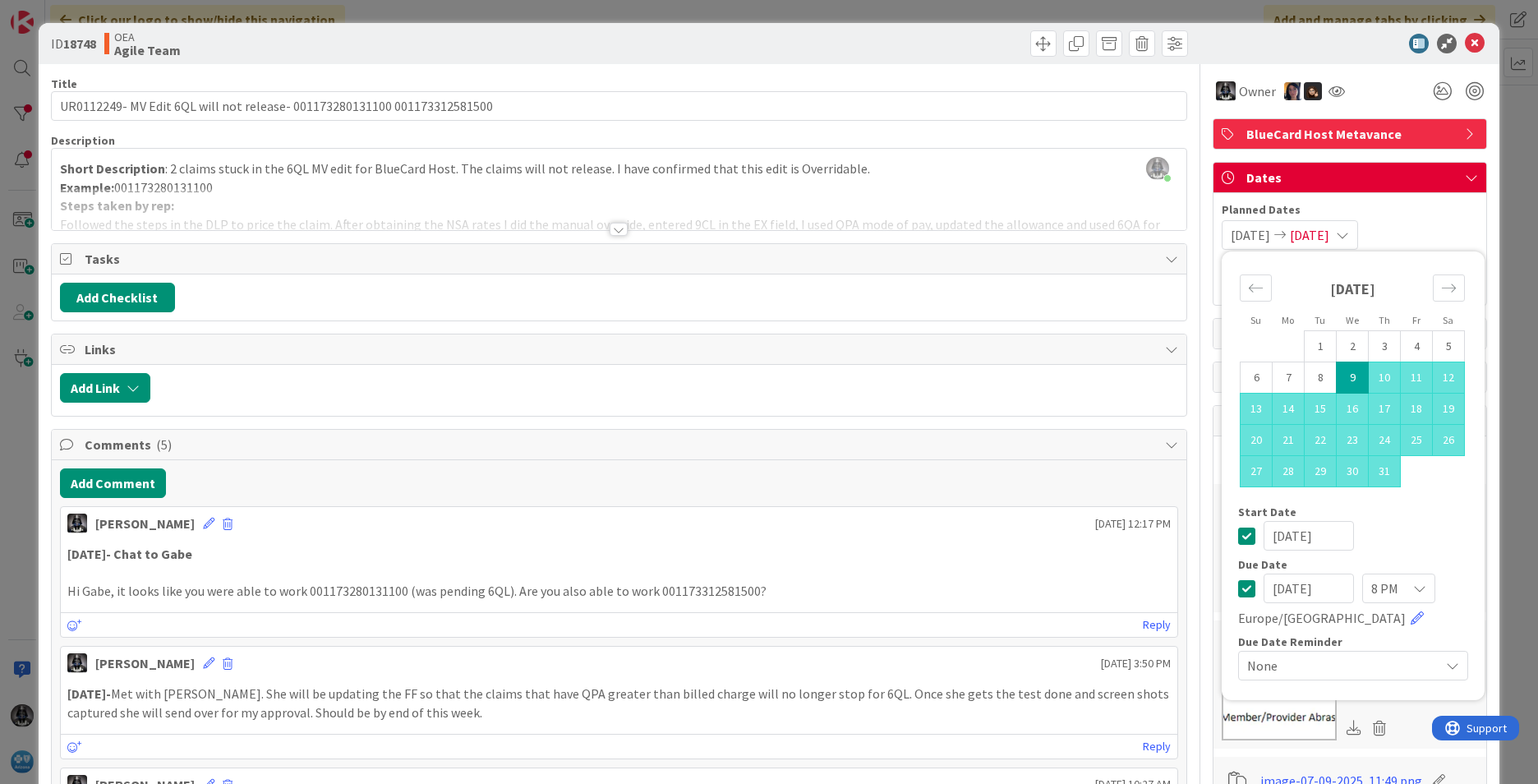
click at [1329, 232] on span "[DATE]" at bounding box center [1309, 235] width 39 height 20
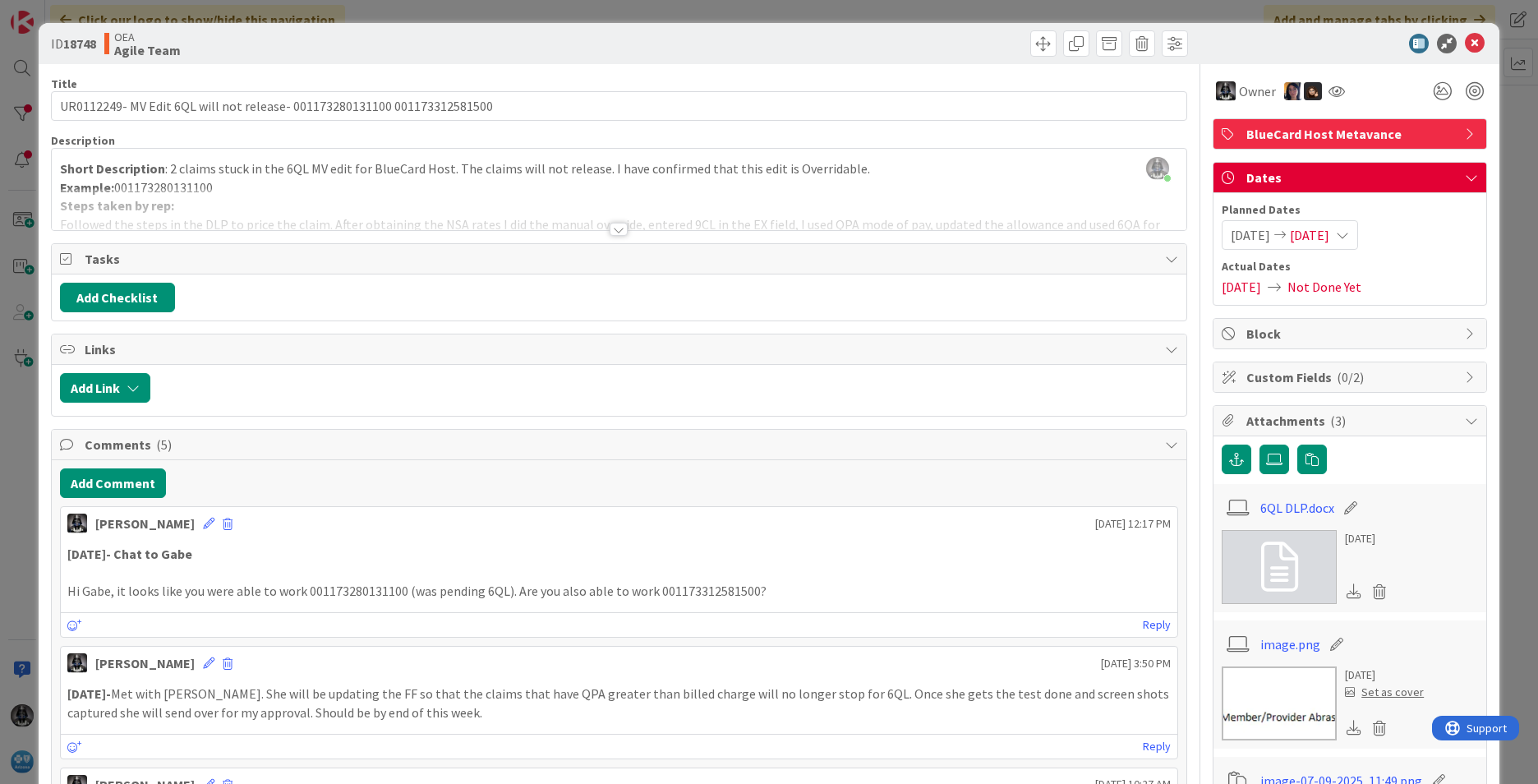
click at [1349, 235] on icon at bounding box center [1343, 235] width 13 height 13
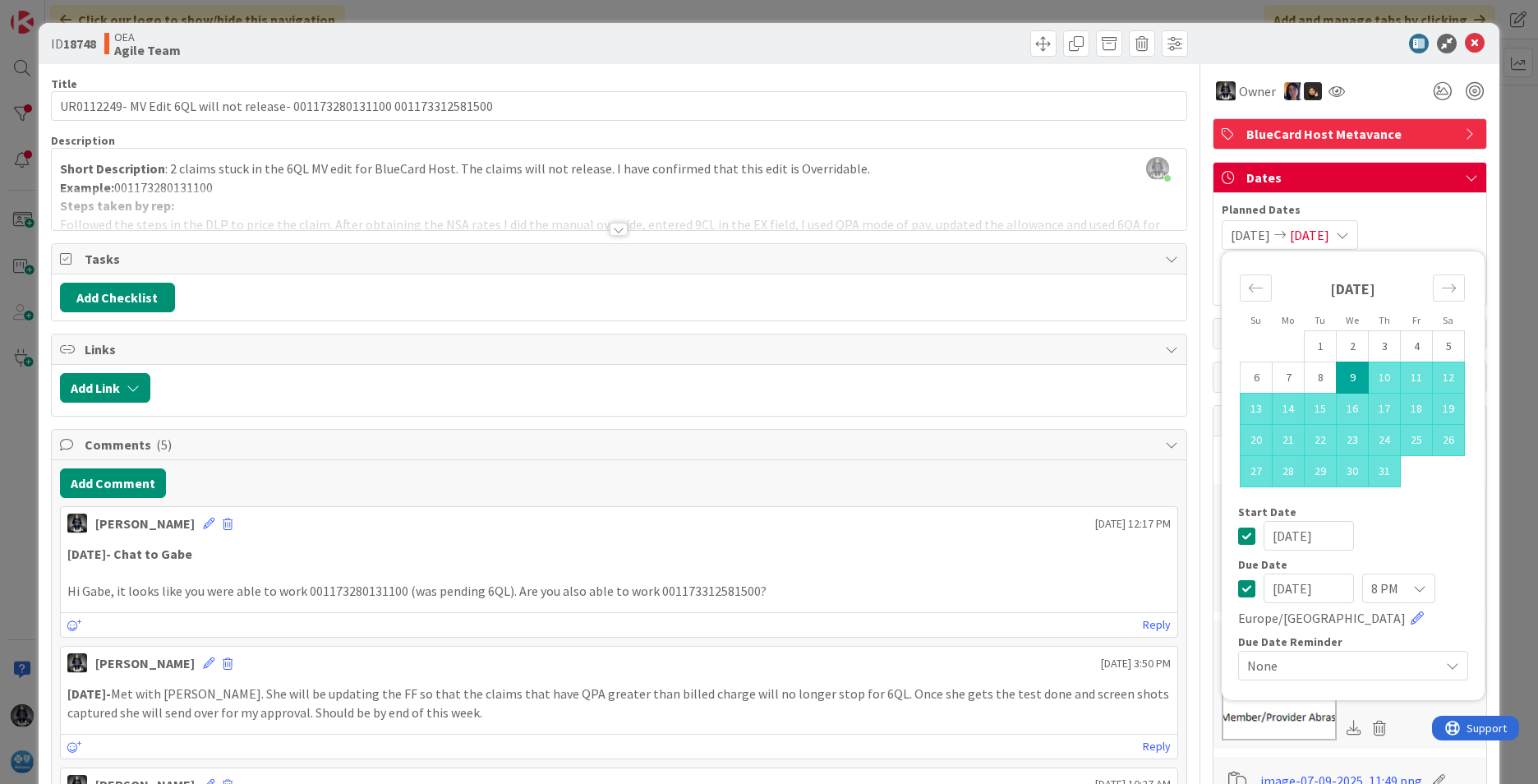
drag, startPoint x: 1337, startPoint y: 582, endPoint x: 1202, endPoint y: 577, distance: 135.1
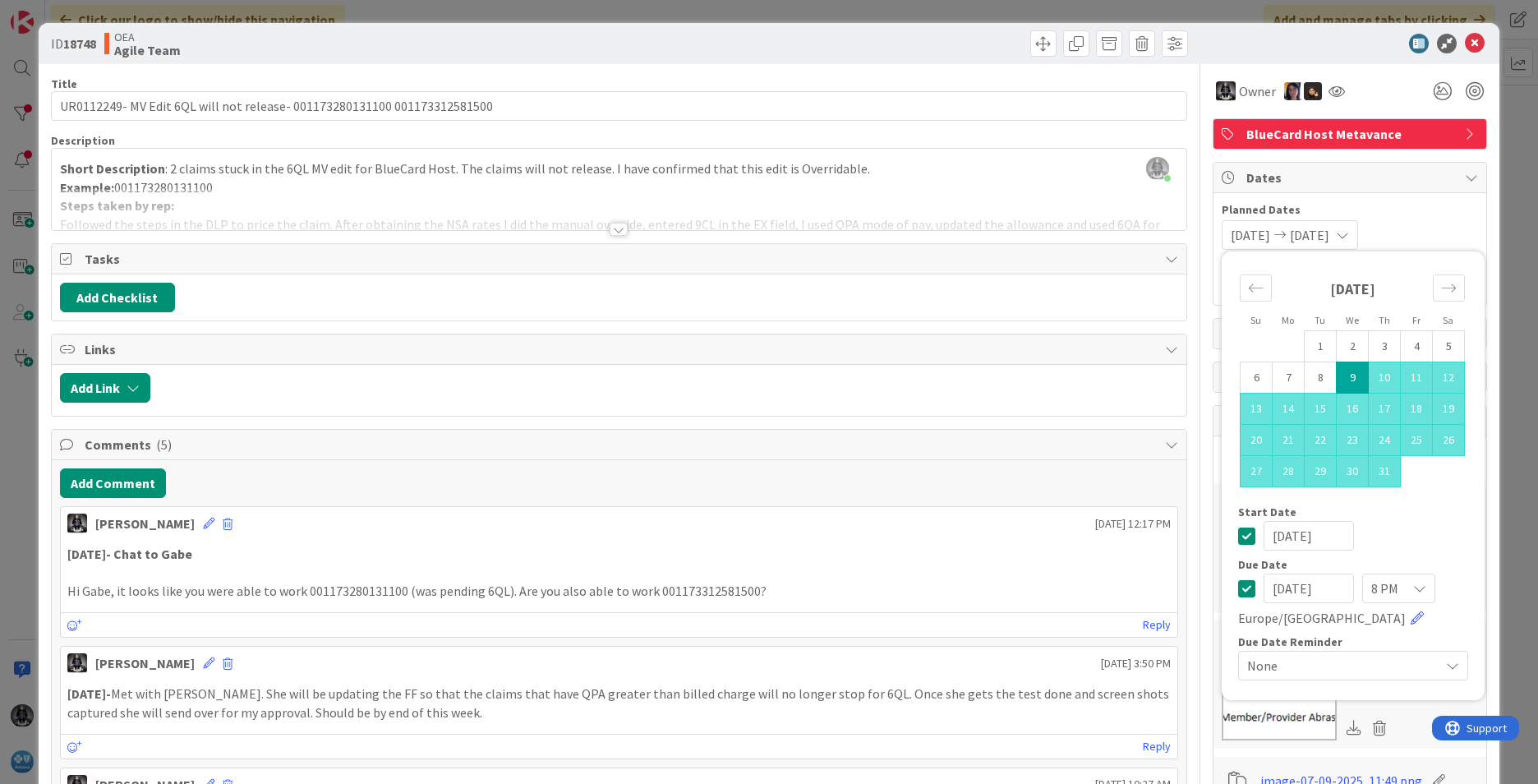
type input "[DATE]"
click at [1018, 564] on p at bounding box center [619, 573] width 1104 height 19
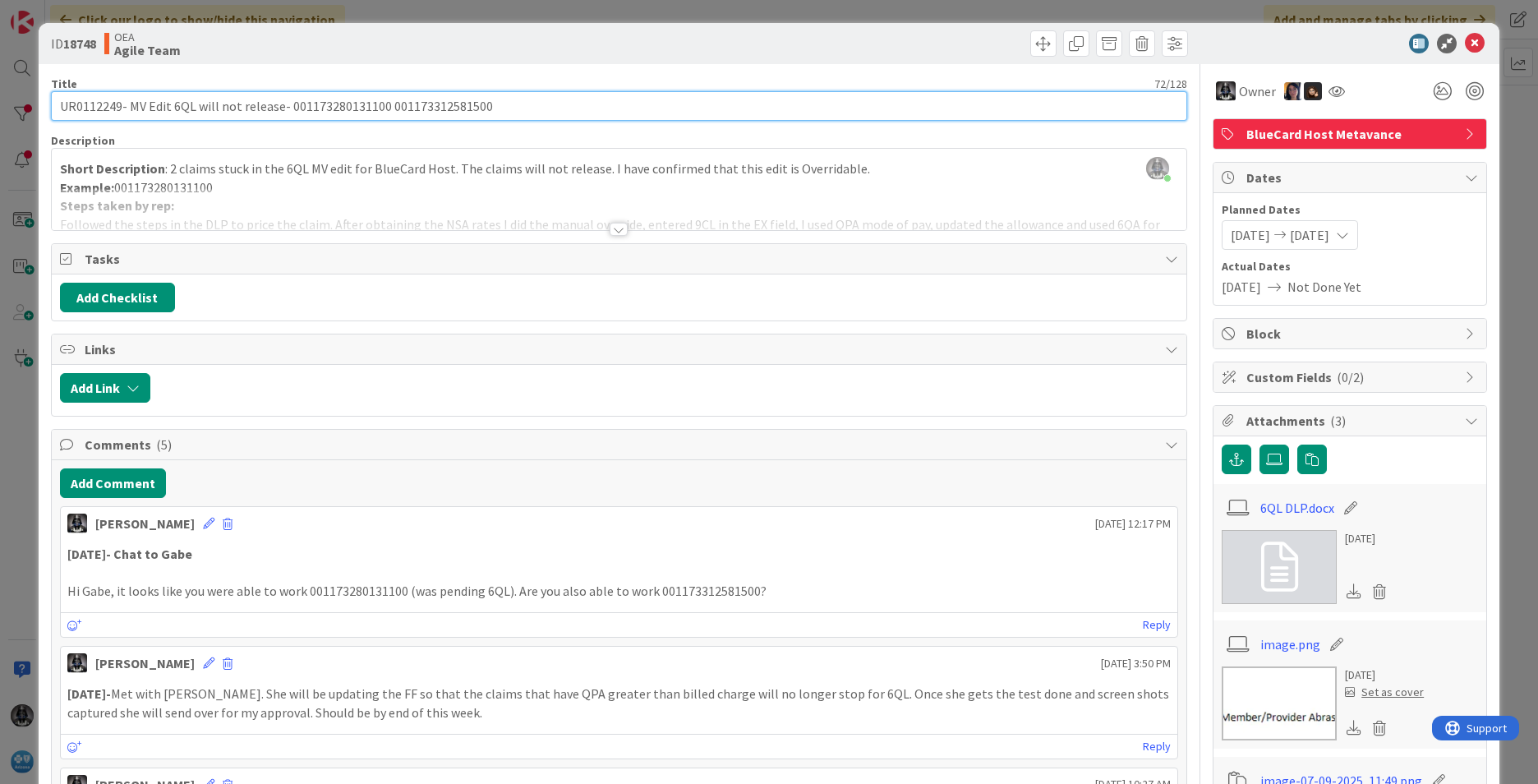
click at [343, 104] on input "UR0112249- MV Edit 6QL will not release- 001173280131100 001173312581500" at bounding box center [619, 106] width 1137 height 29
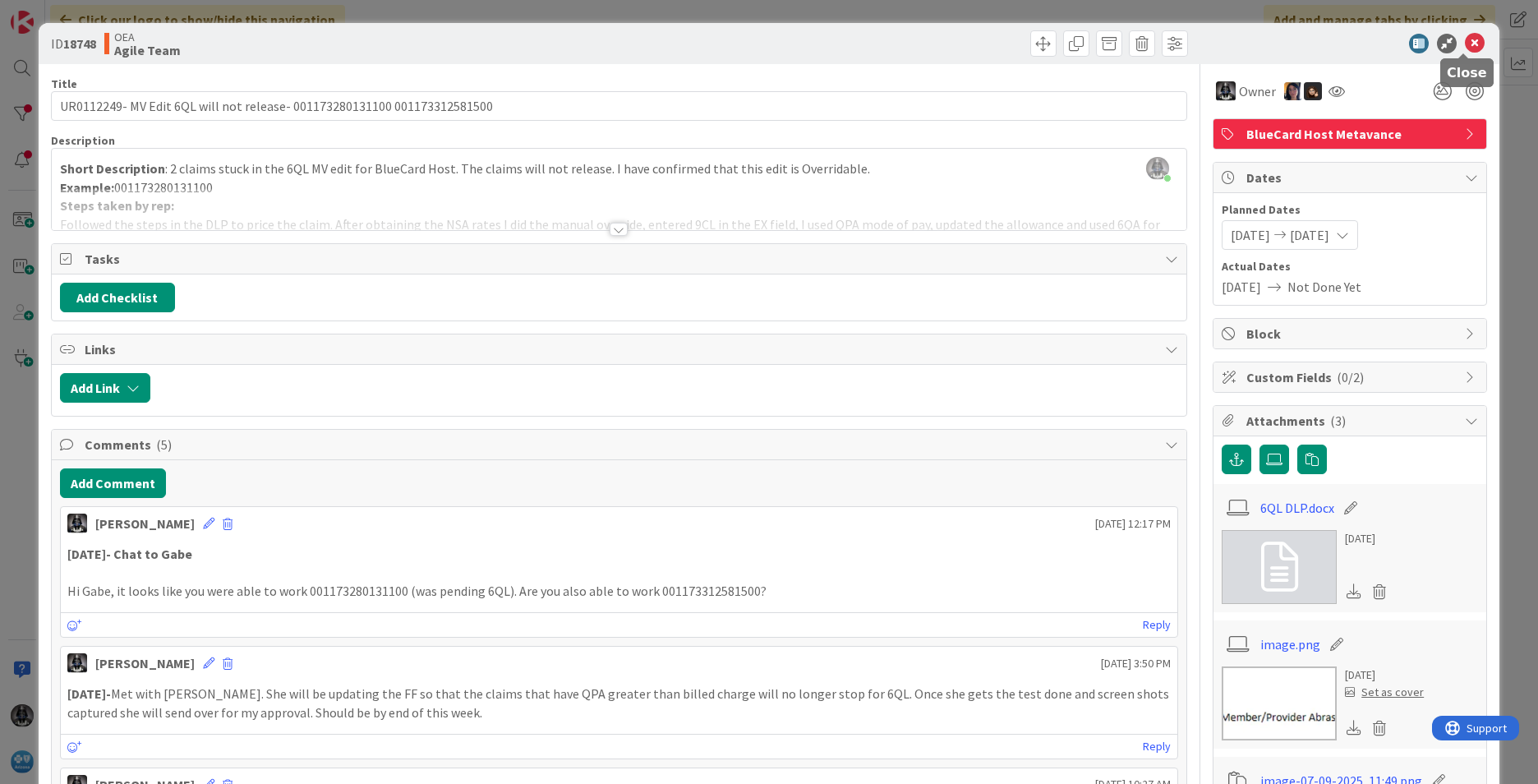
click at [1465, 41] on icon at bounding box center [1475, 44] width 20 height 20
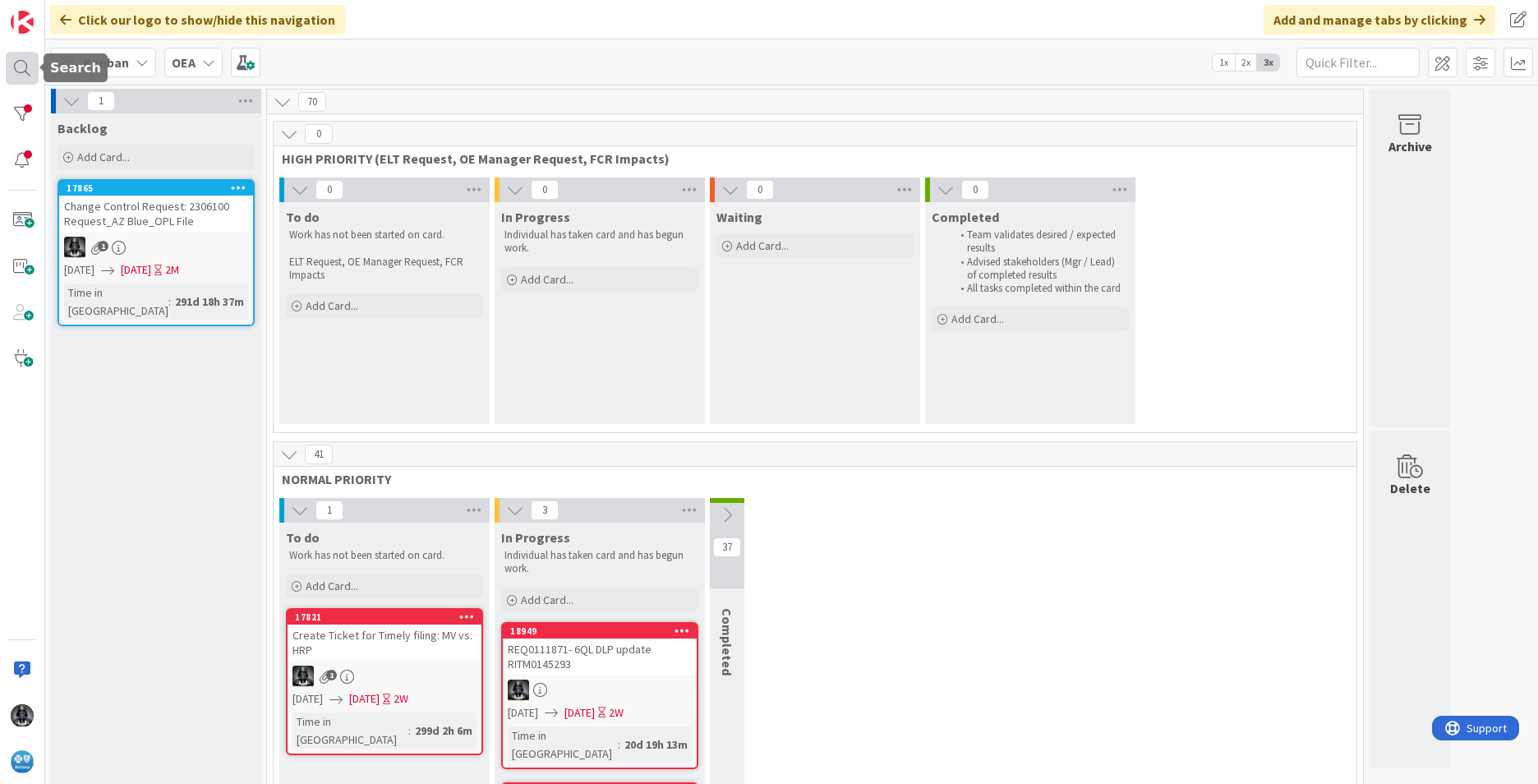
click at [23, 64] on div at bounding box center [22, 68] width 33 height 33
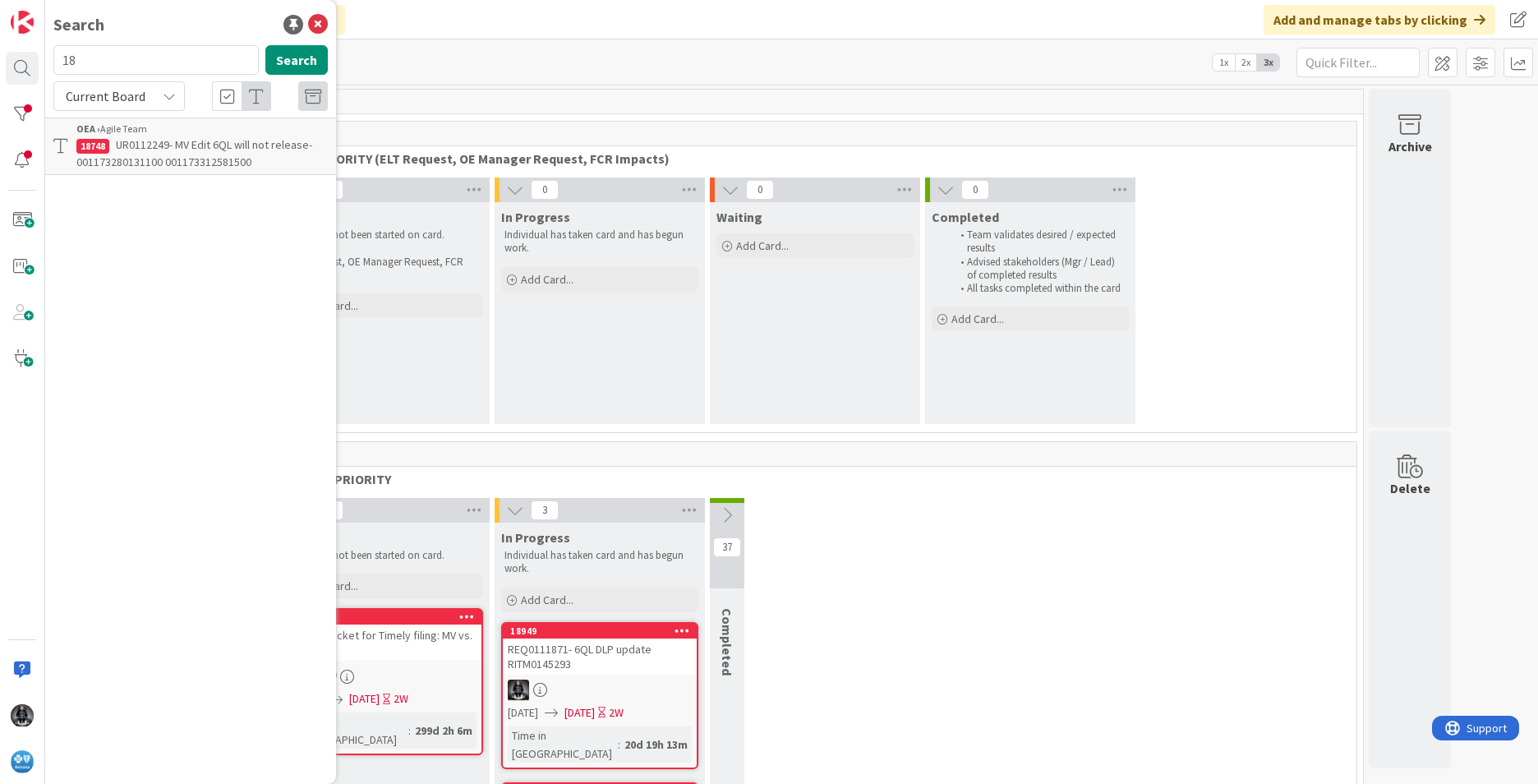
type input "1"
type input "18920"
click at [151, 144] on span "UR0124164-BCHost Manual Purge Request- [DATE]" at bounding box center [201, 153] width 248 height 32
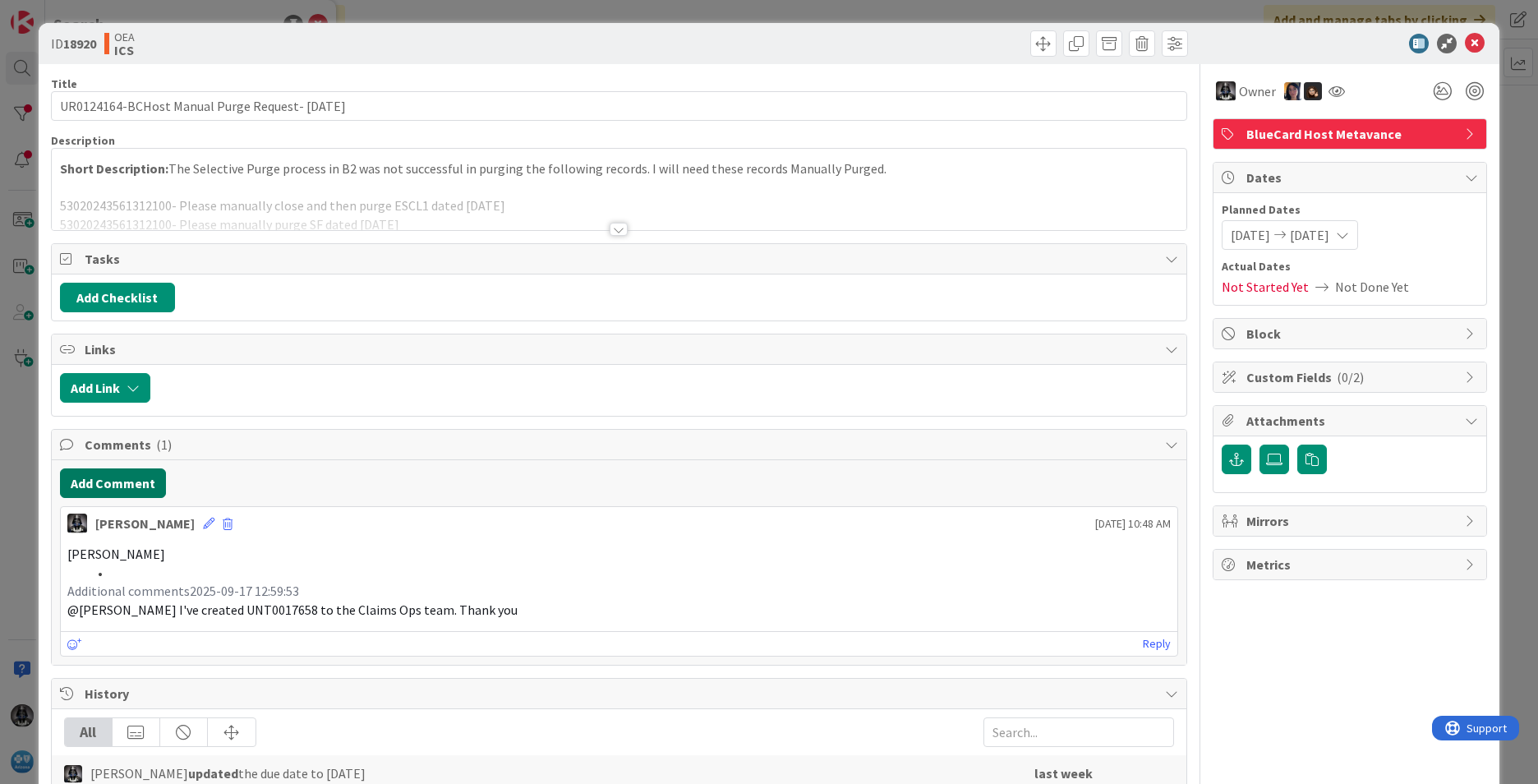
click at [98, 474] on button "Add Comment" at bounding box center [113, 483] width 106 height 29
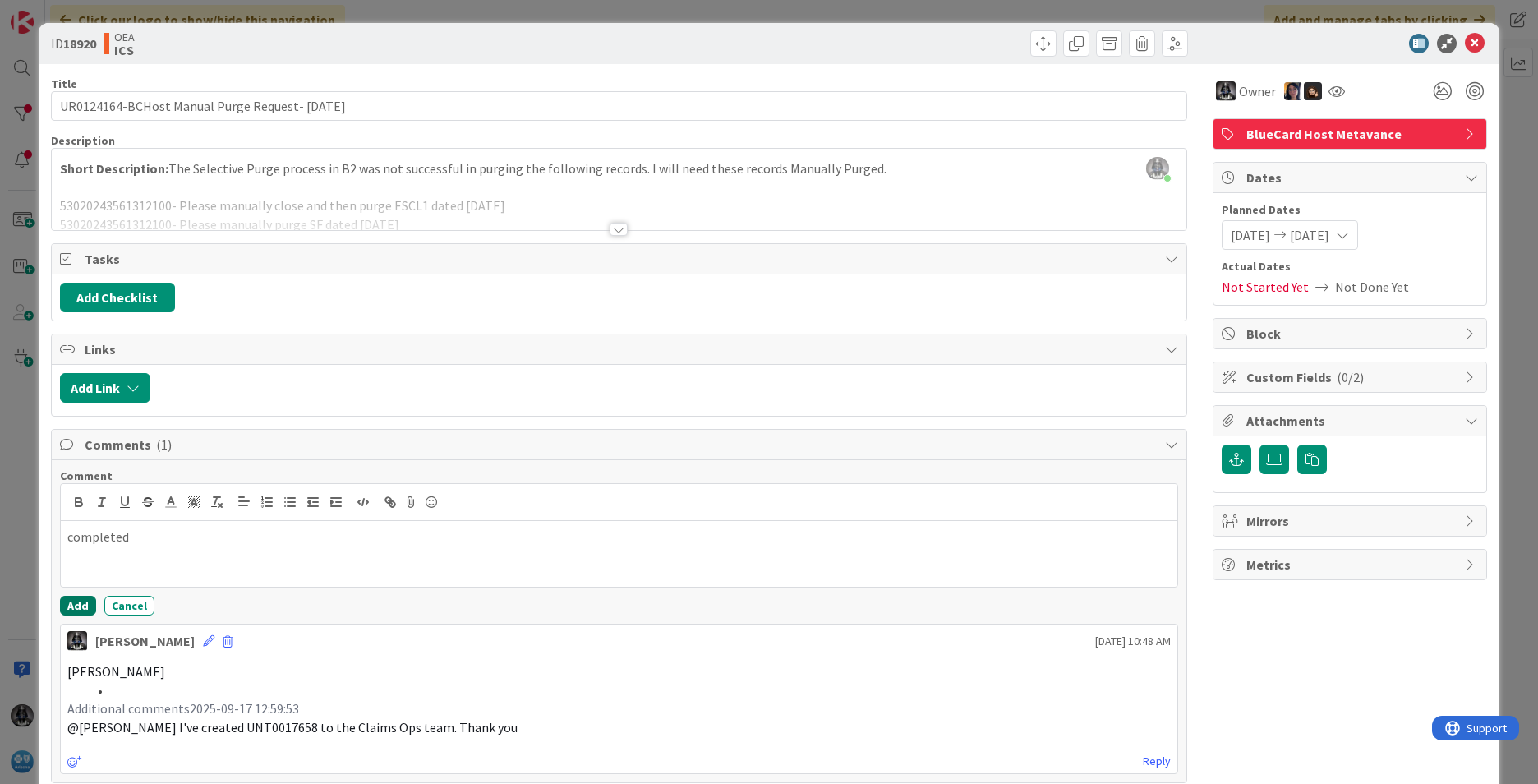
click at [77, 606] on button "Add" at bounding box center [78, 606] width 36 height 20
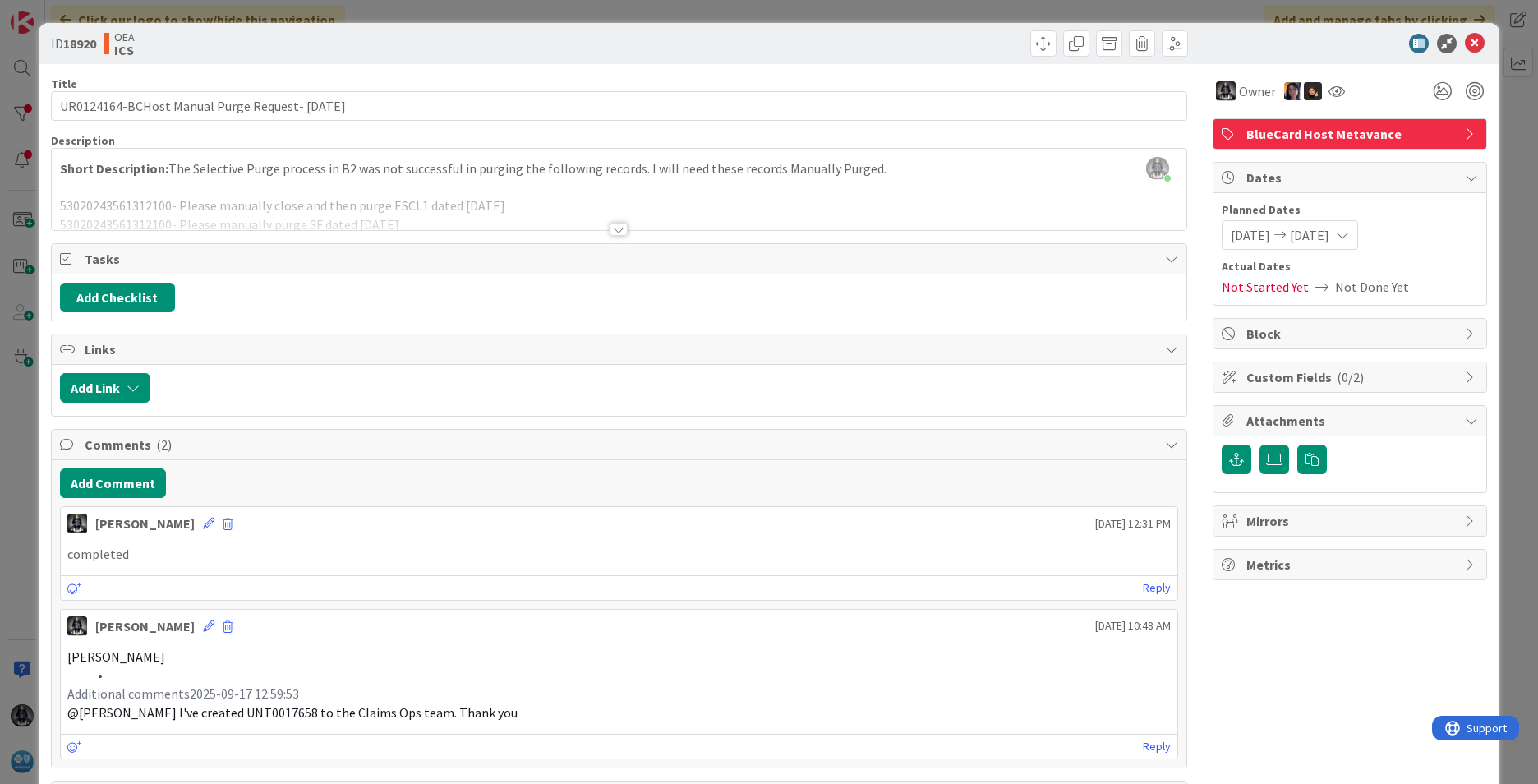
click at [1329, 234] on span "[DATE]" at bounding box center [1309, 235] width 39 height 20
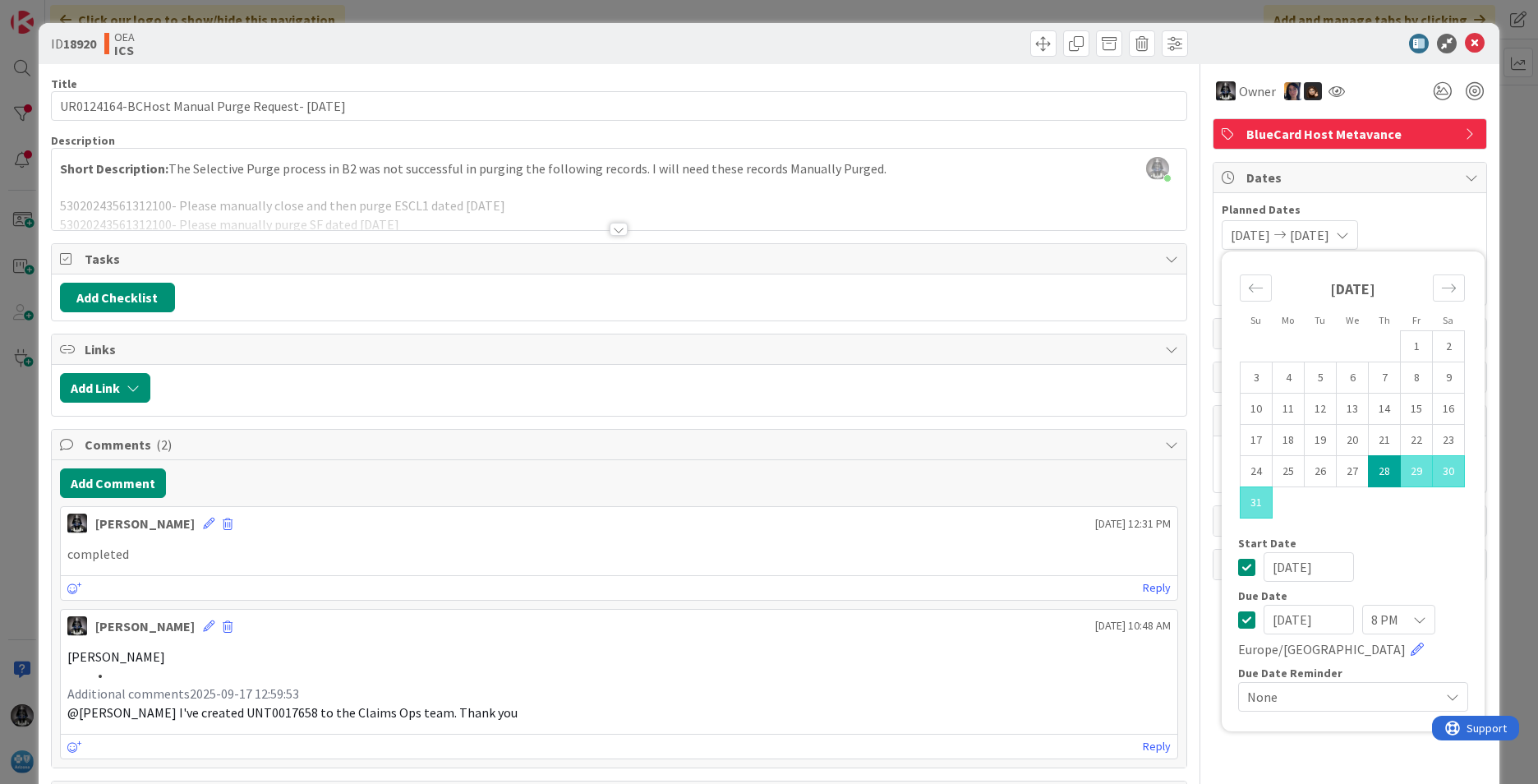
drag, startPoint x: 1329, startPoint y: 624, endPoint x: 1199, endPoint y: 624, distance: 130.0
click at [1213, 624] on div "Owner BlueCard Host Metavance Dates Planned Dates [DATE] [DATE] Su Mo Tu We Th …" at bounding box center [1349, 668] width 274 height 1209
type input "[DATE]"
click at [1017, 188] on div at bounding box center [619, 209] width 1135 height 42
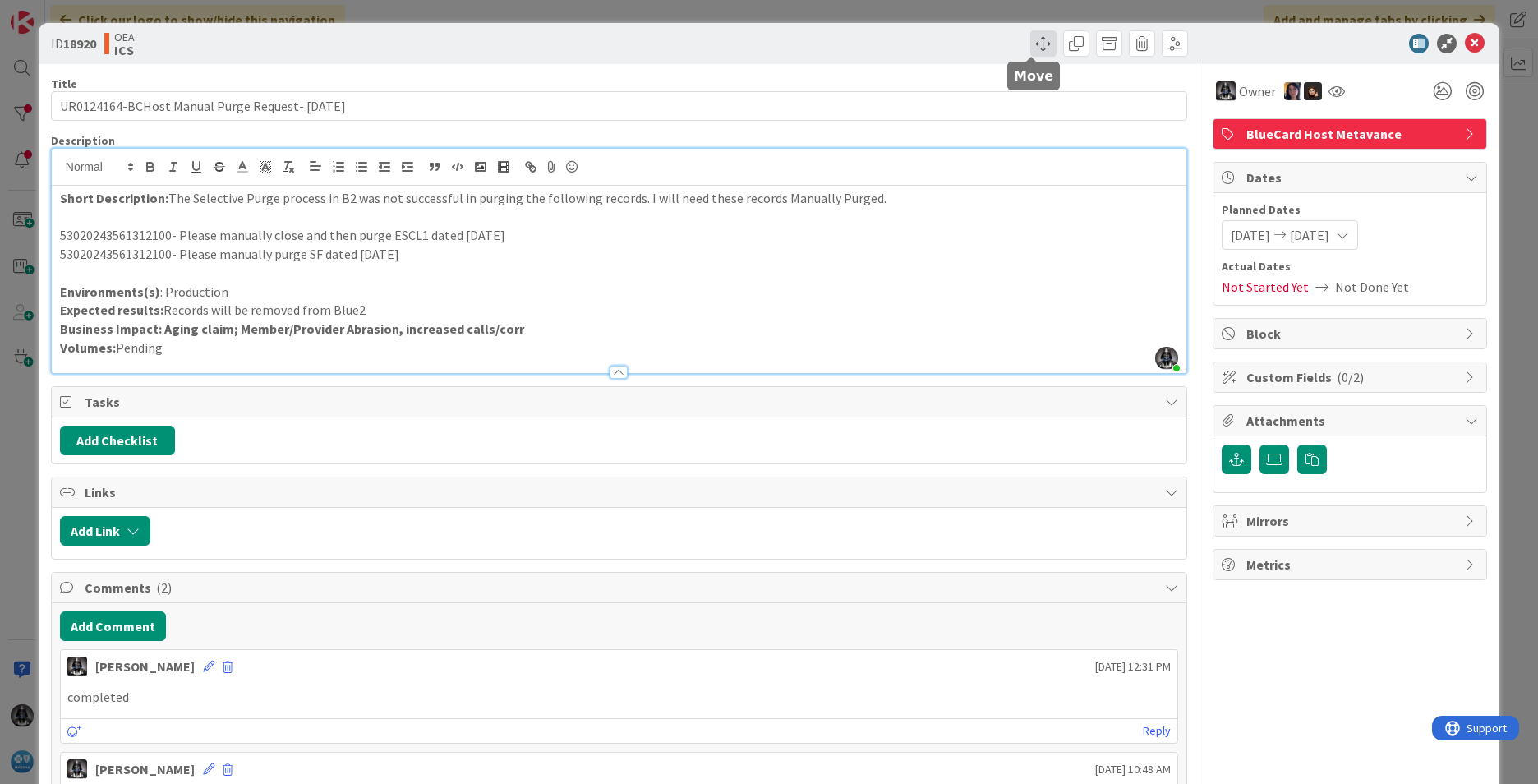
click at [1030, 43] on span at bounding box center [1043, 43] width 26 height 26
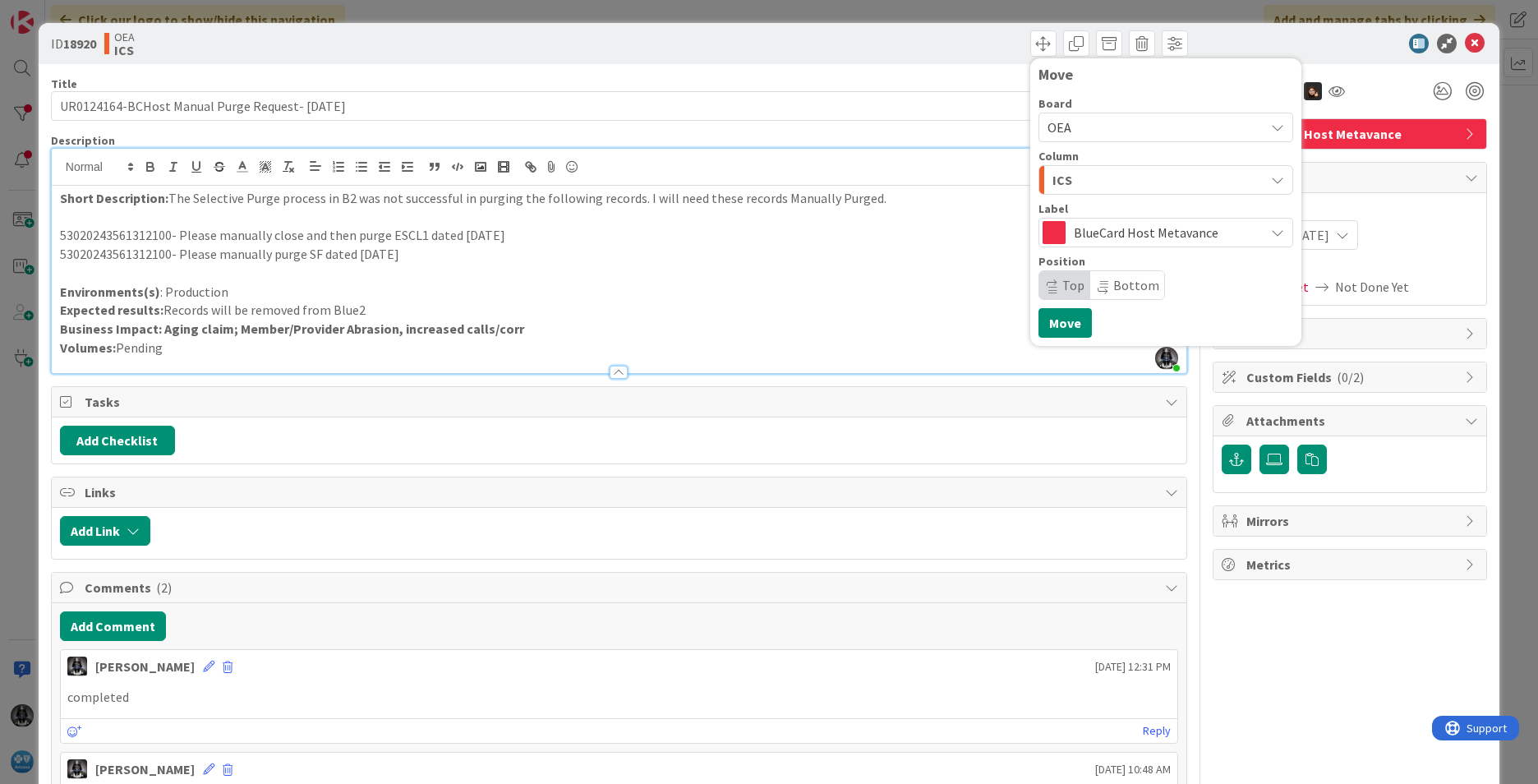
click at [1271, 174] on icon "button" at bounding box center [1277, 180] width 13 height 13
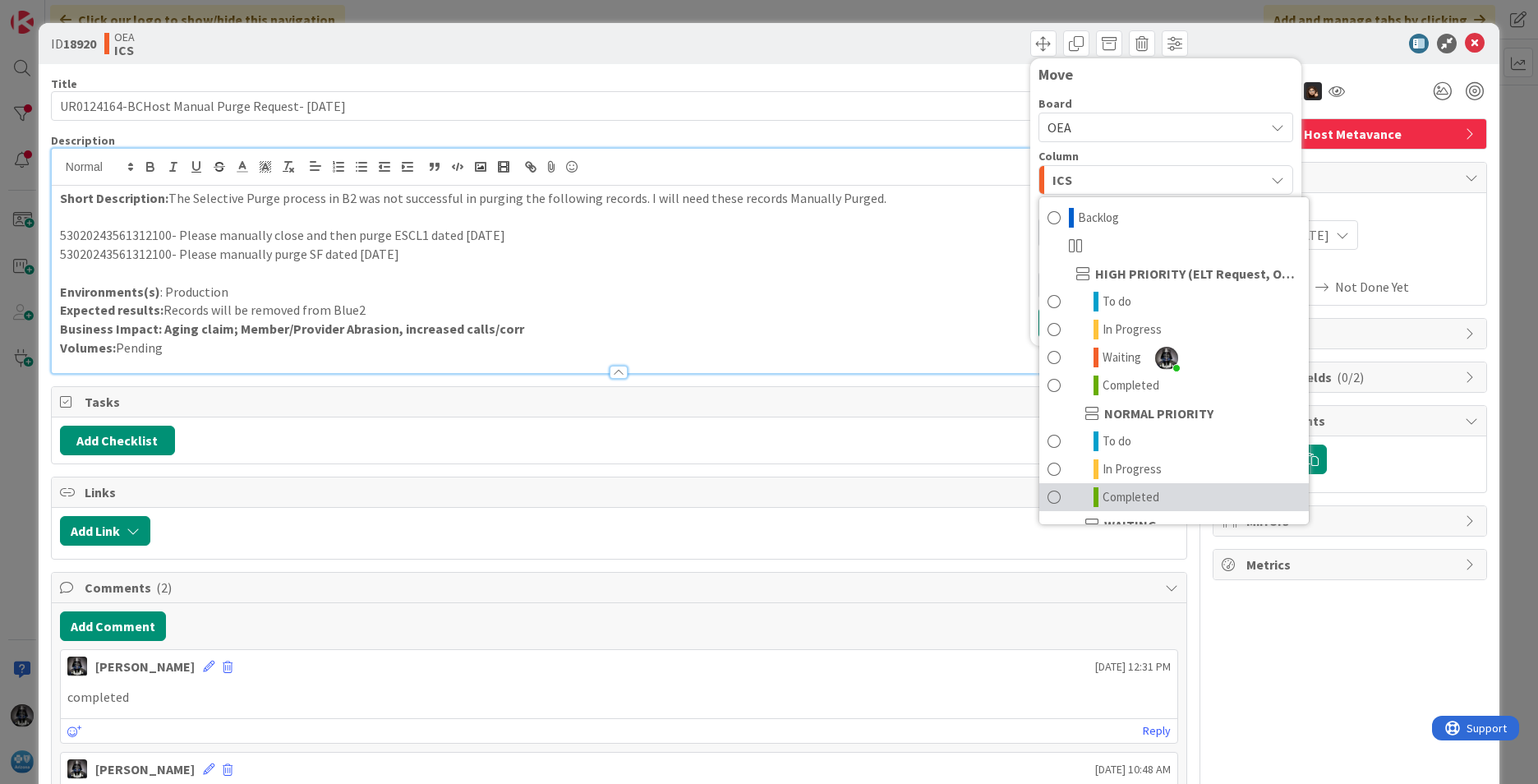
click at [1121, 495] on span "Completed" at bounding box center [1131, 498] width 57 height 20
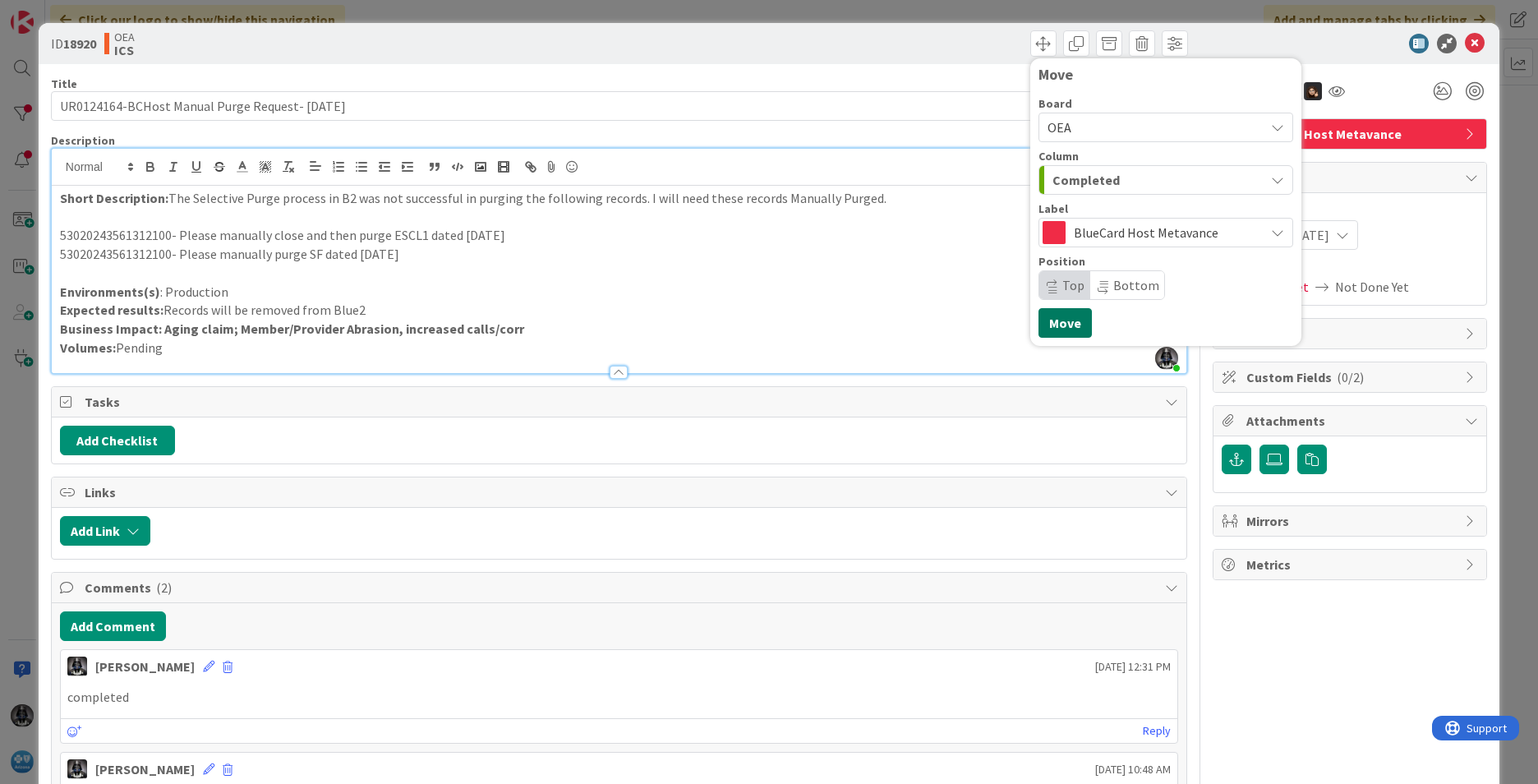
click at [1060, 321] on button "Move" at bounding box center [1065, 323] width 54 height 29
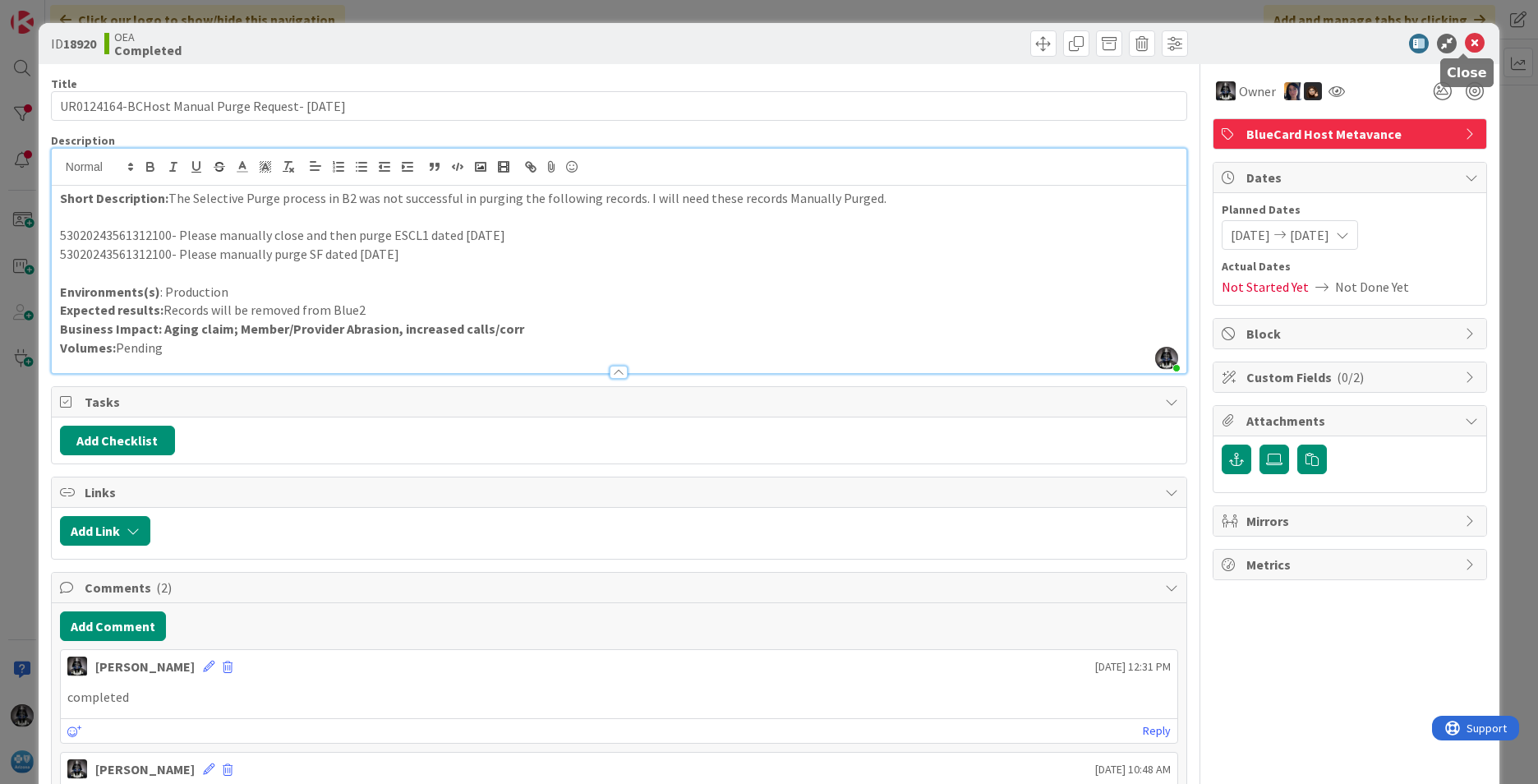
click at [1465, 41] on icon at bounding box center [1475, 44] width 20 height 20
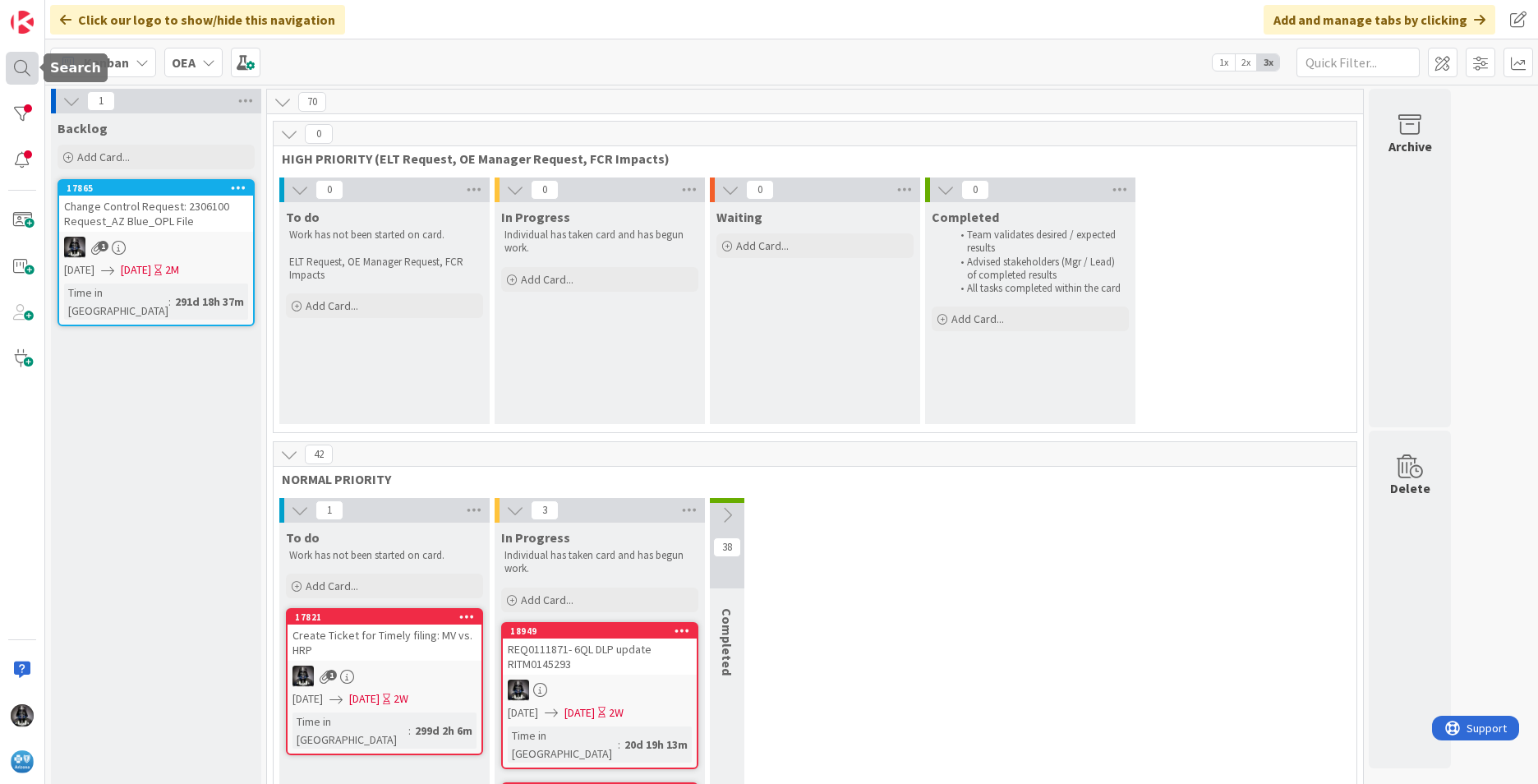
click at [16, 61] on div at bounding box center [22, 68] width 33 height 33
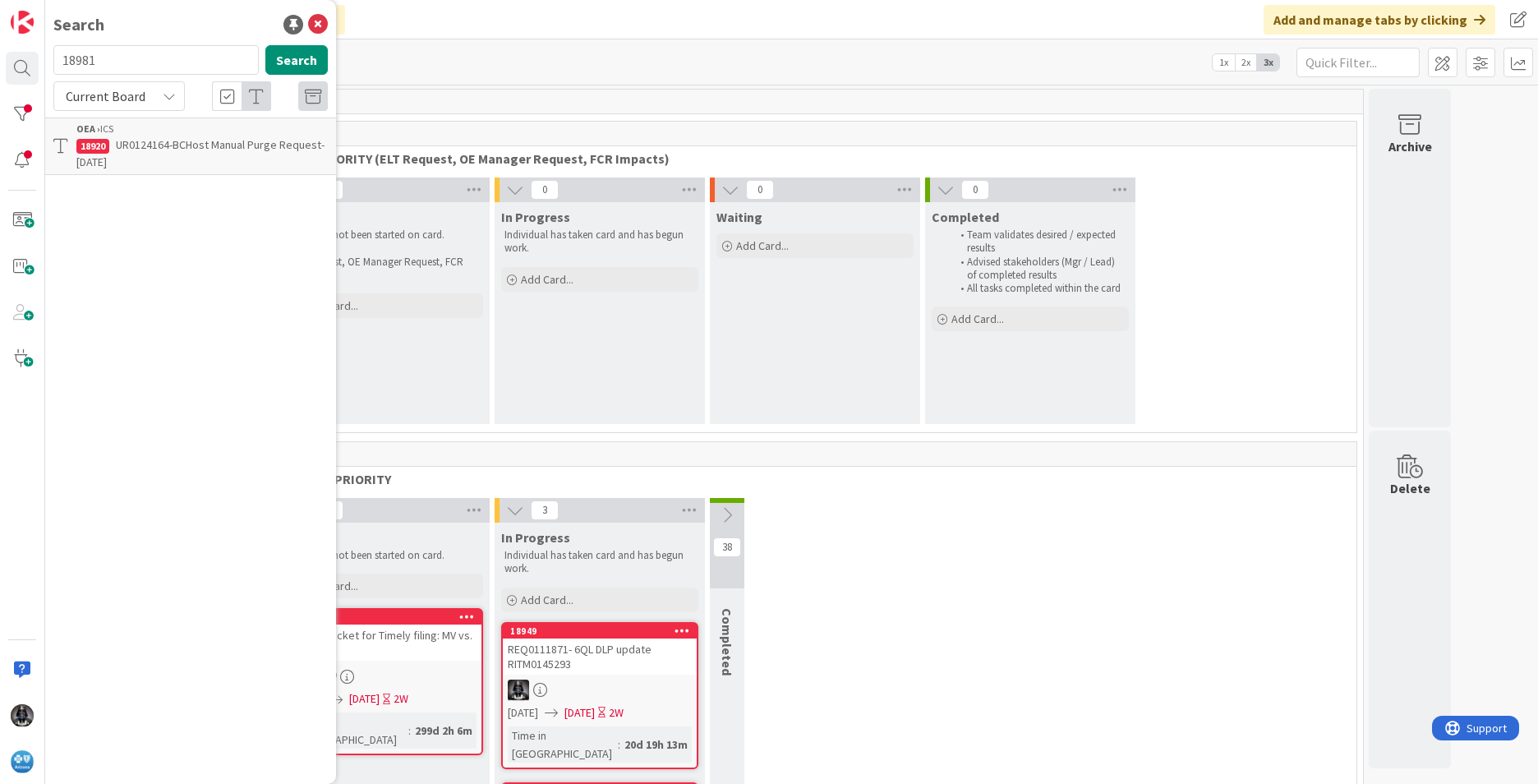
type input "18981"
click at [154, 143] on span "UR0128211- BCHost HRP Cancel Requests- [DATE]" at bounding box center [200, 153] width 246 height 32
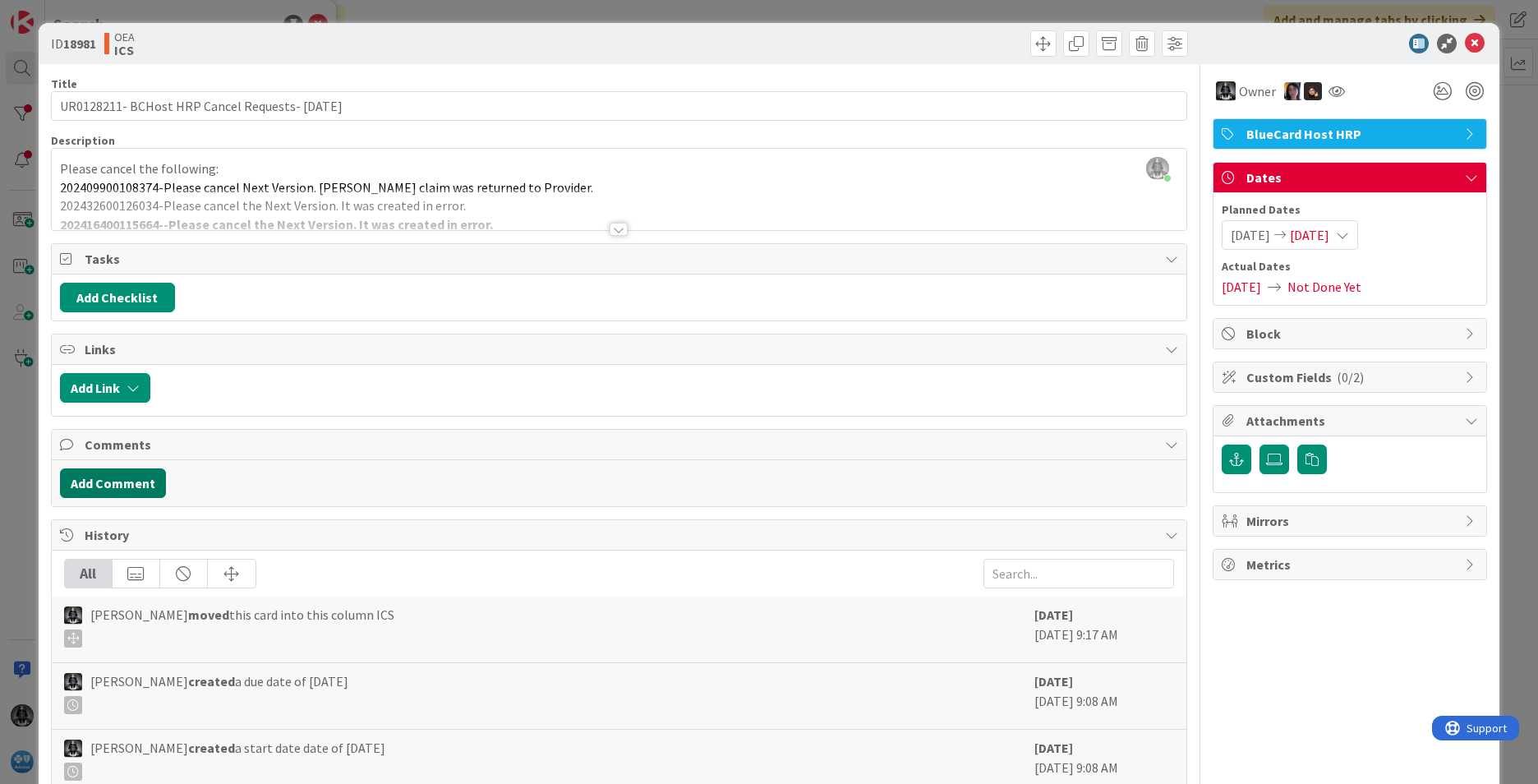
click at [117, 480] on button "Add Comment" at bounding box center [113, 483] width 106 height 29
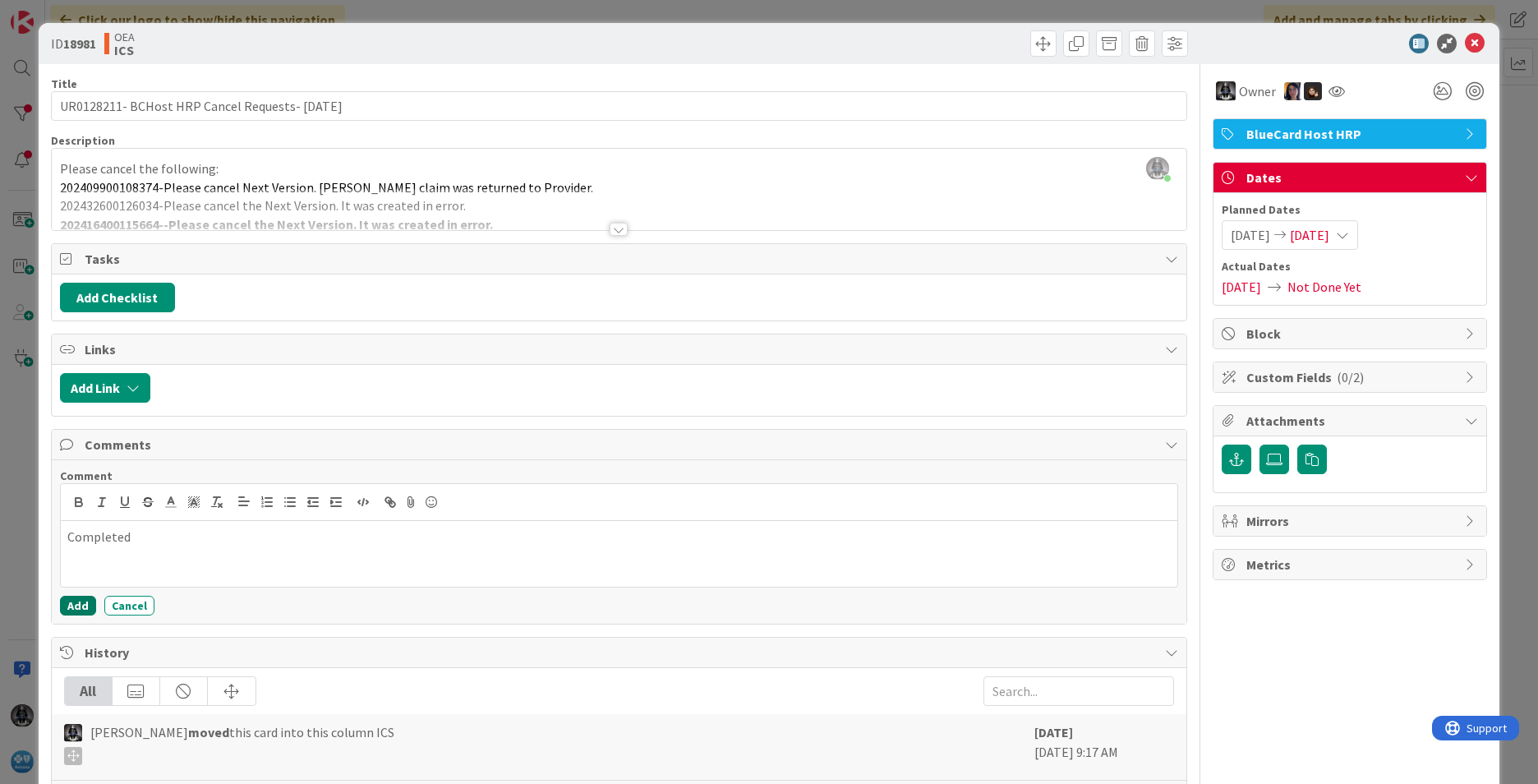
click at [75, 603] on button "Add" at bounding box center [78, 606] width 36 height 20
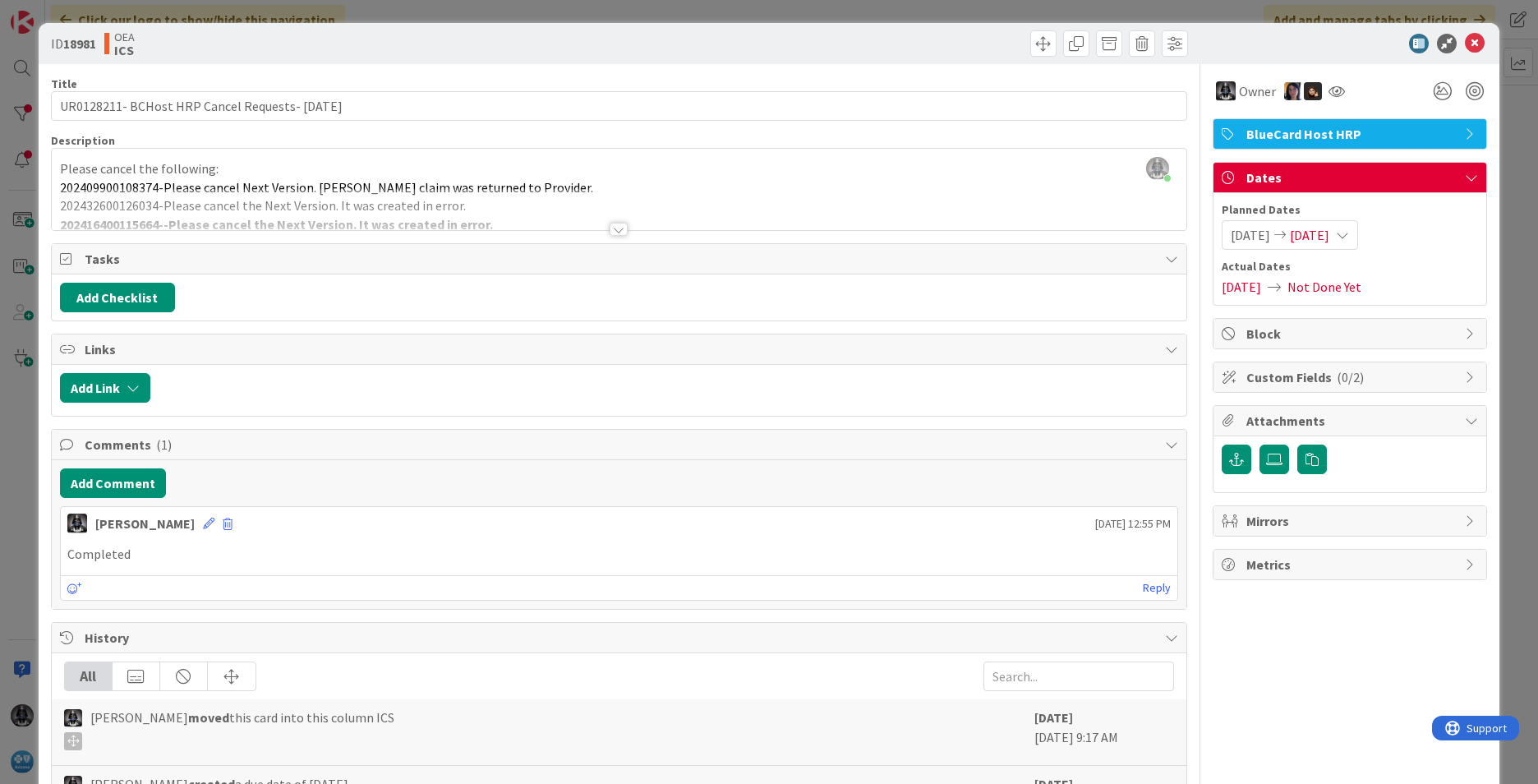
click at [1329, 234] on span "[DATE]" at bounding box center [1309, 235] width 39 height 20
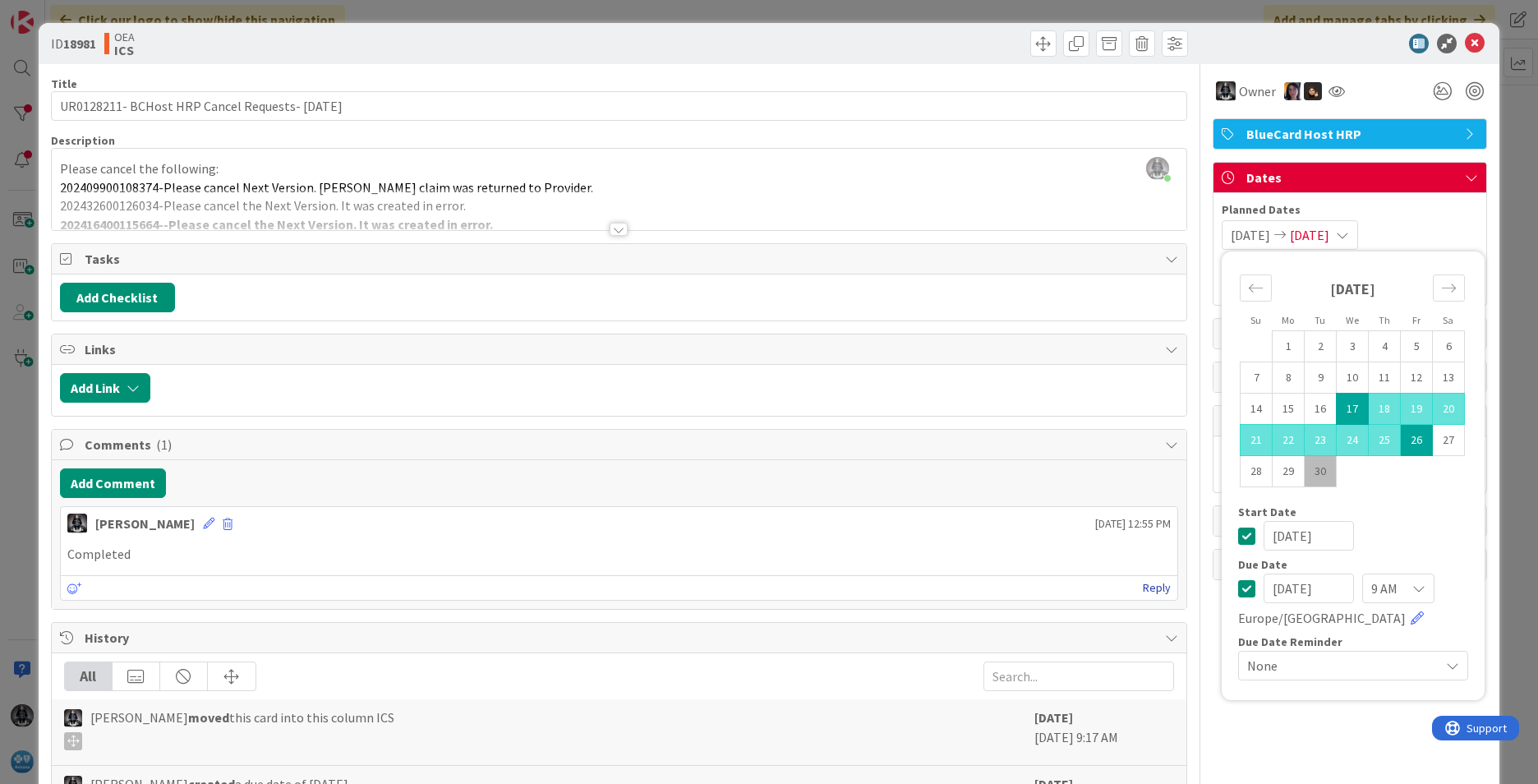
drag, startPoint x: 1331, startPoint y: 588, endPoint x: 1152, endPoint y: 588, distance: 179.0
click at [1154, 589] on div "Title 47 / 128 UR0128211- BCHost HRP Cancel Requests- [DATE] Description [PERSO…" at bounding box center [769, 566] width 1437 height 1005
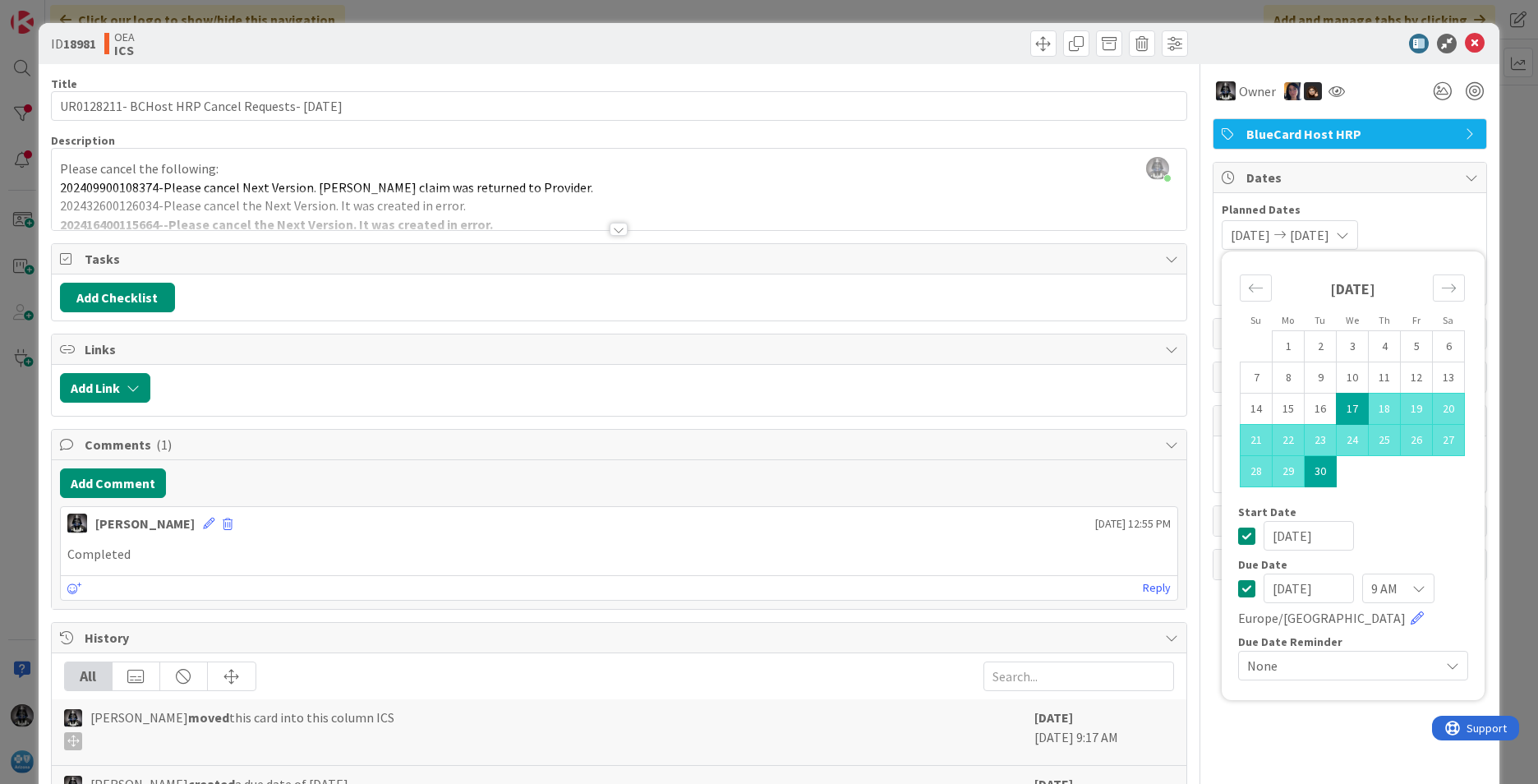
type input "[DATE]"
click at [908, 623] on div "History" at bounding box center [619, 637] width 1135 height 30
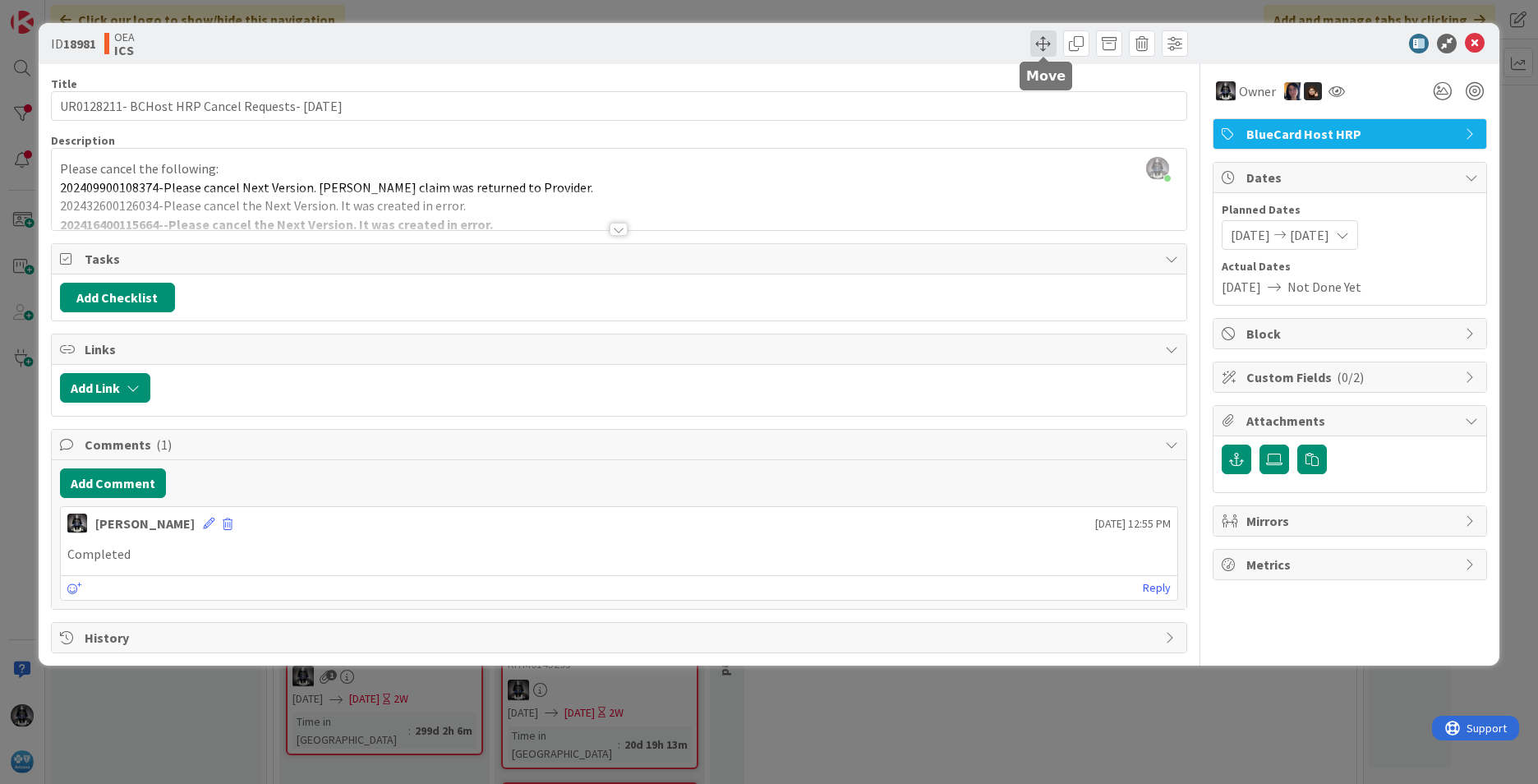
click at [1046, 44] on span at bounding box center [1043, 43] width 26 height 26
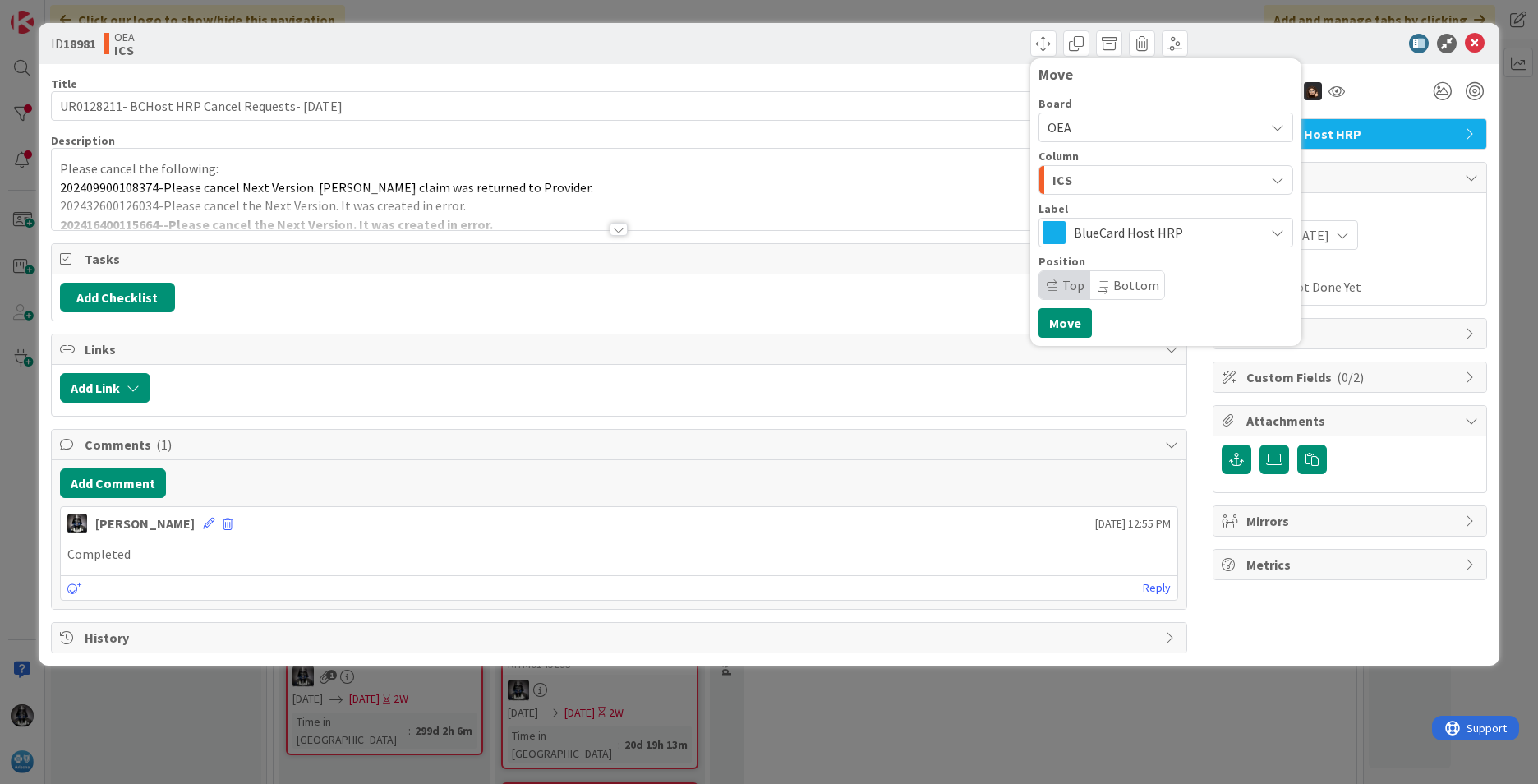
click at [1275, 178] on icon "button" at bounding box center [1277, 180] width 13 height 13
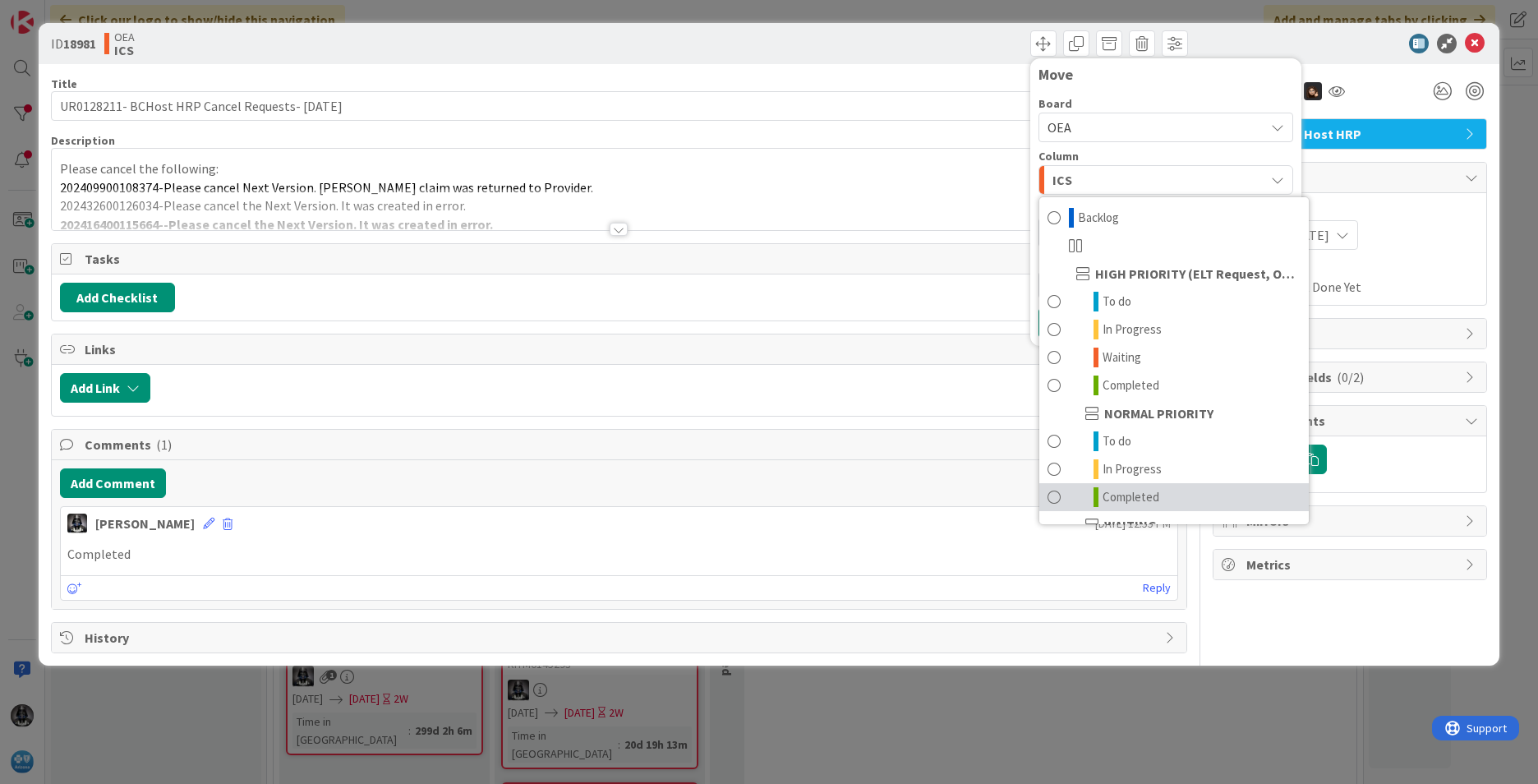
click at [1150, 488] on span "Completed" at bounding box center [1131, 498] width 57 height 20
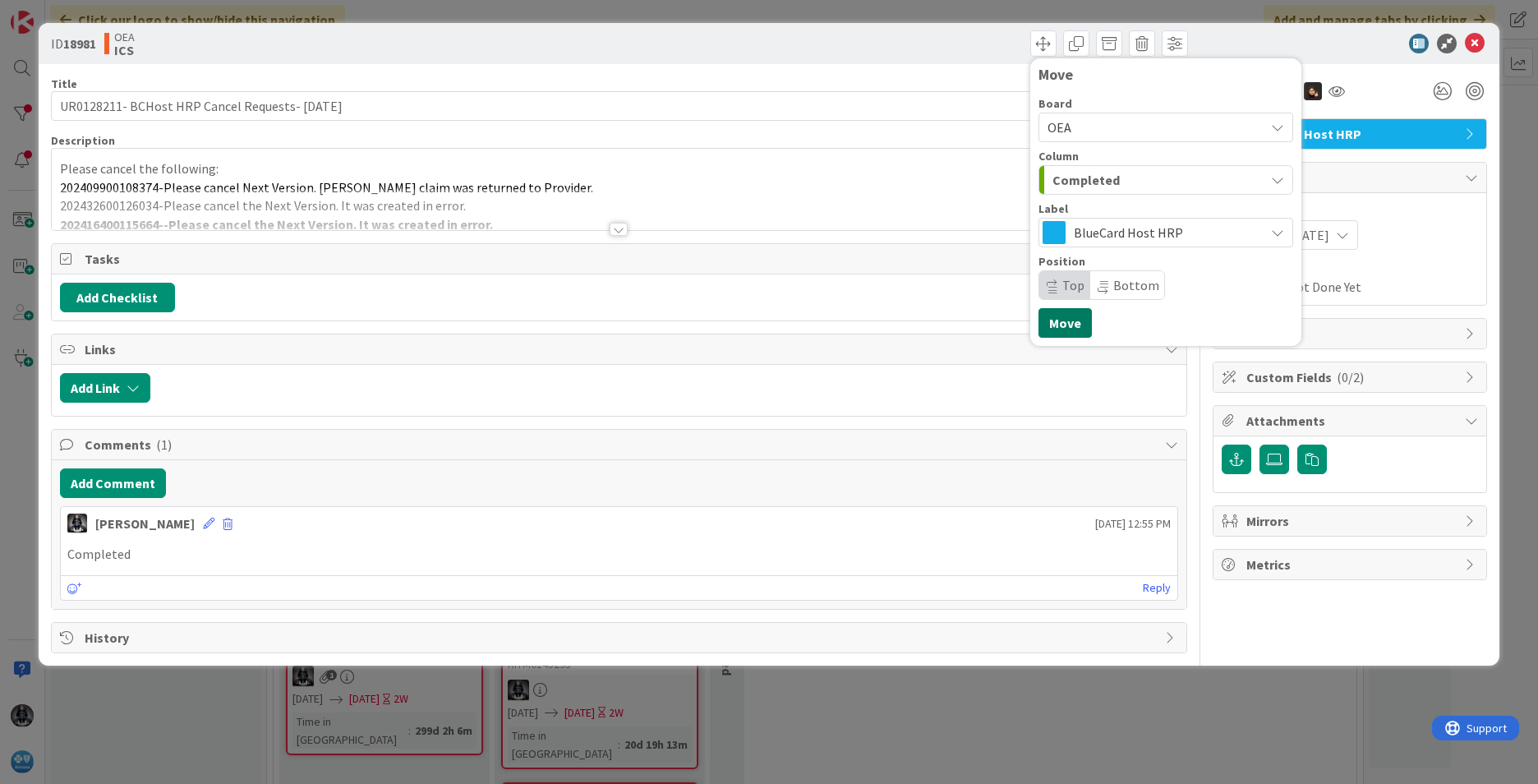
click at [1058, 321] on button "Move" at bounding box center [1065, 323] width 54 height 29
